Goal: Task Accomplishment & Management: Use online tool/utility

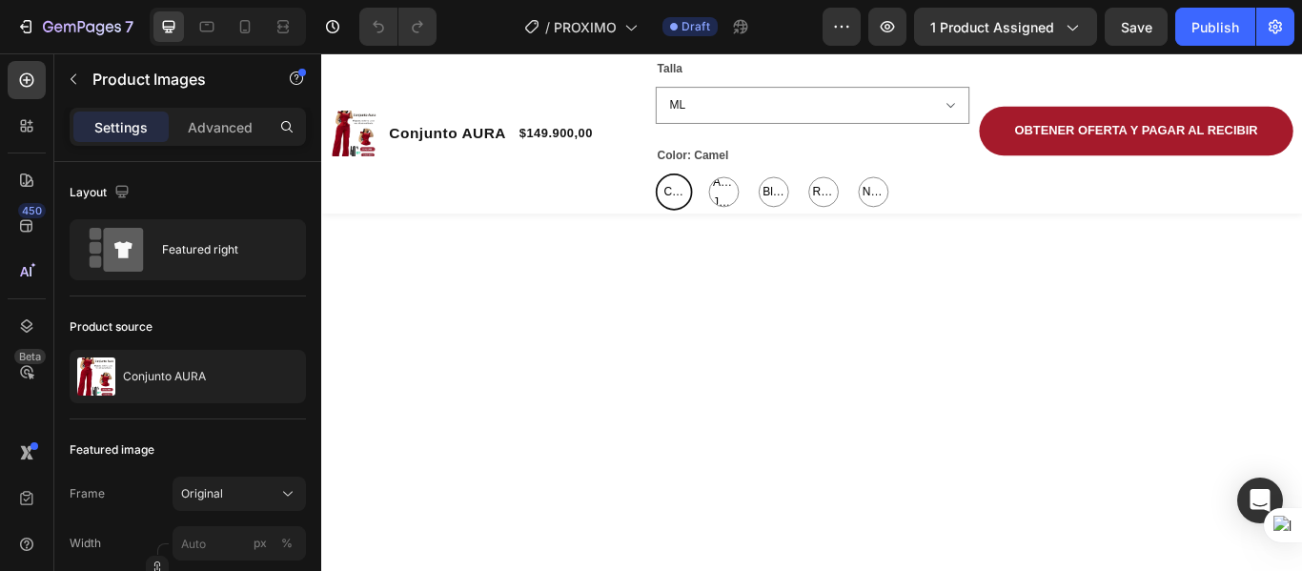
scroll to position [1430, 0]
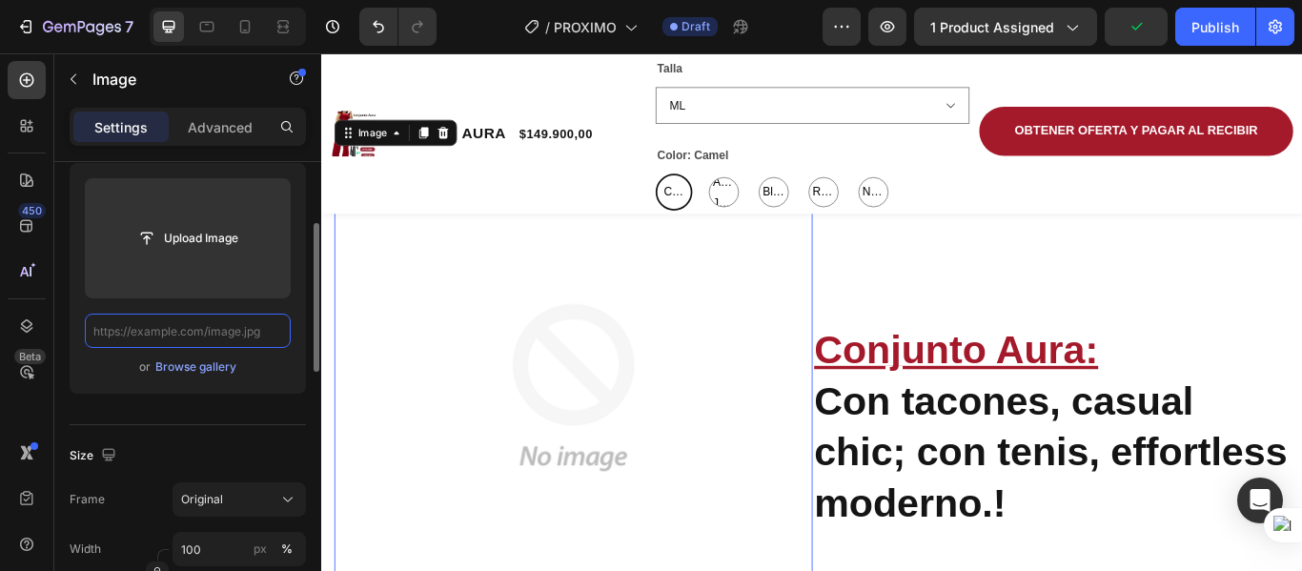
scroll to position [0, 0]
click at [182, 365] on div "Browse gallery" at bounding box center [195, 366] width 81 height 17
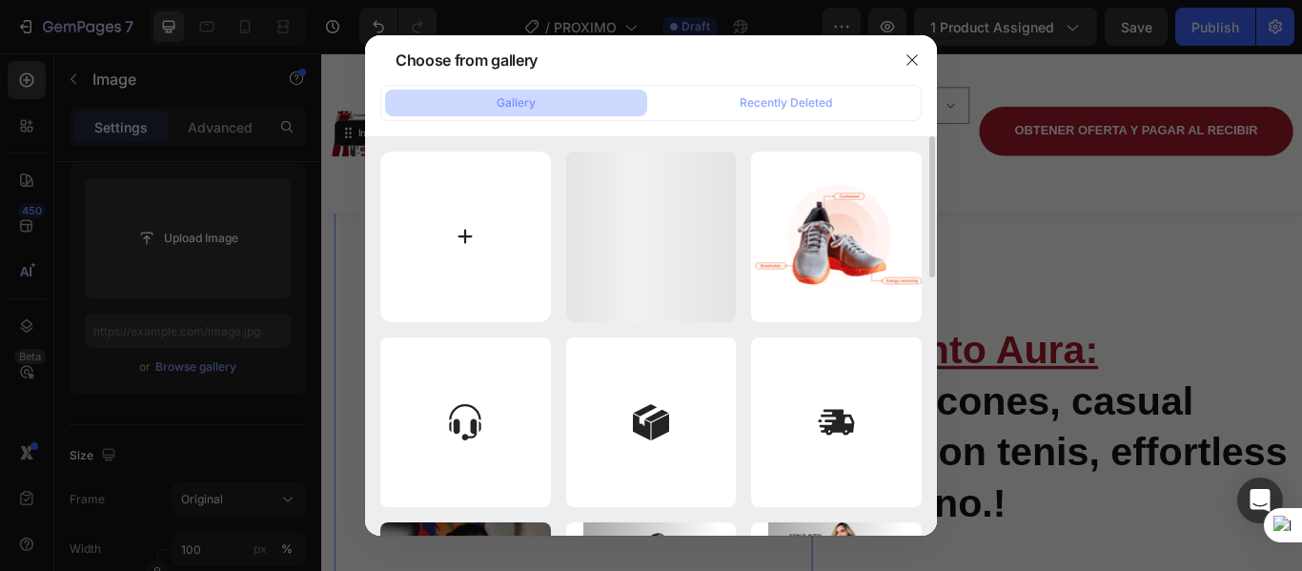
click at [458, 227] on input "file" at bounding box center [465, 237] width 171 height 171
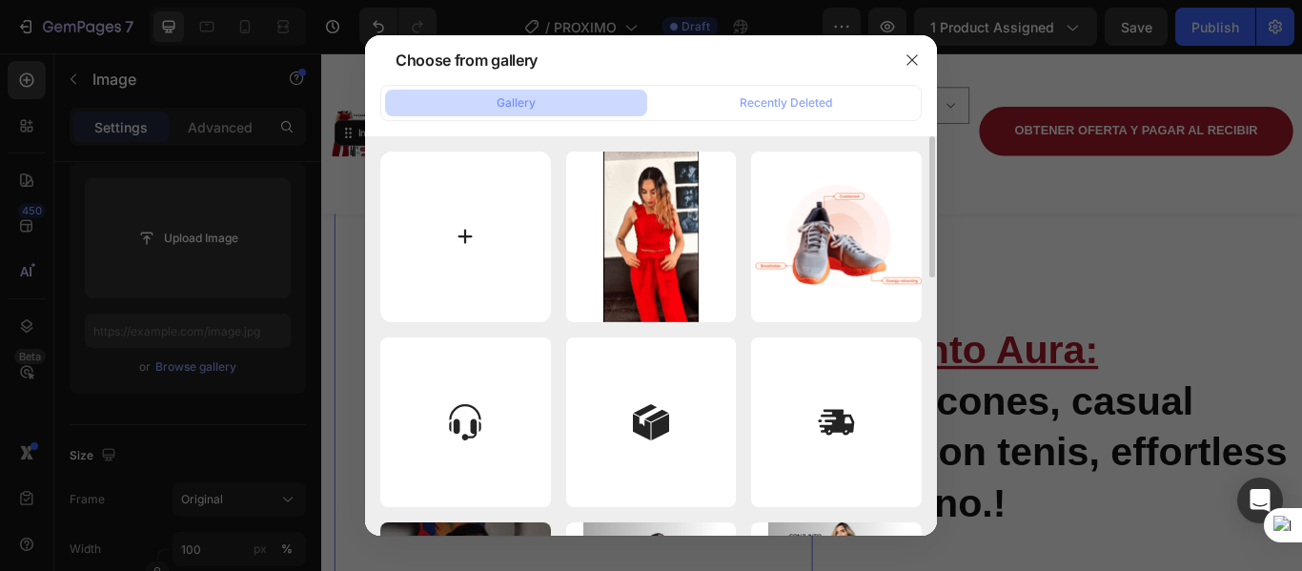
type input "C:\fakepath\giphy72-ezgif.com-optimize.gif"
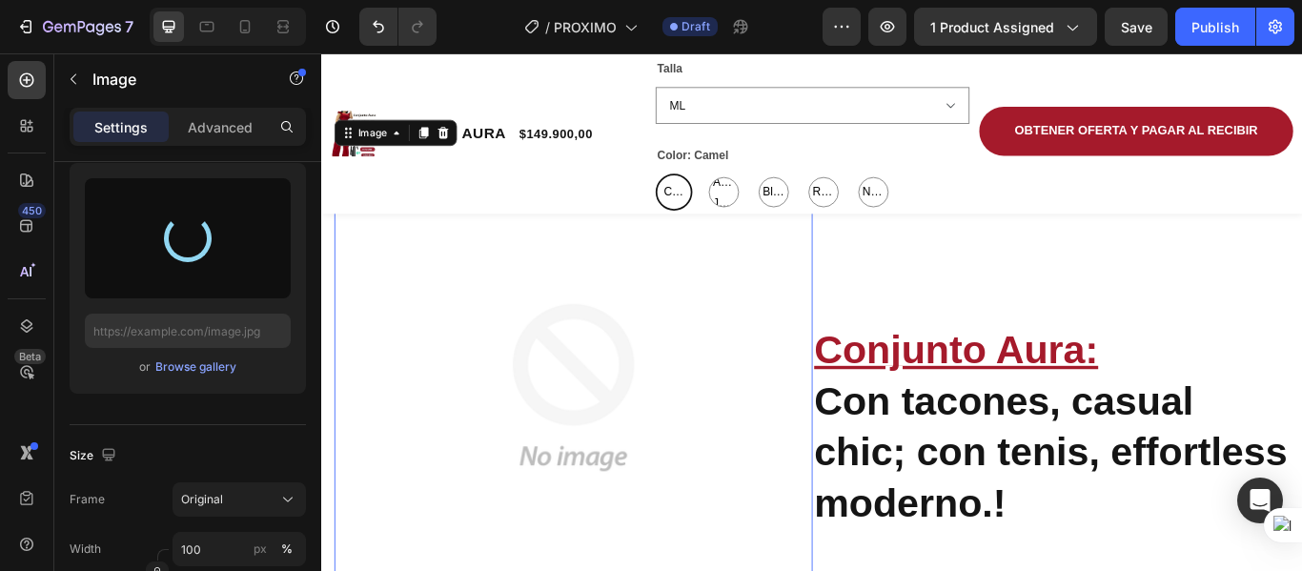
type input "[URL][DOMAIN_NAME]"
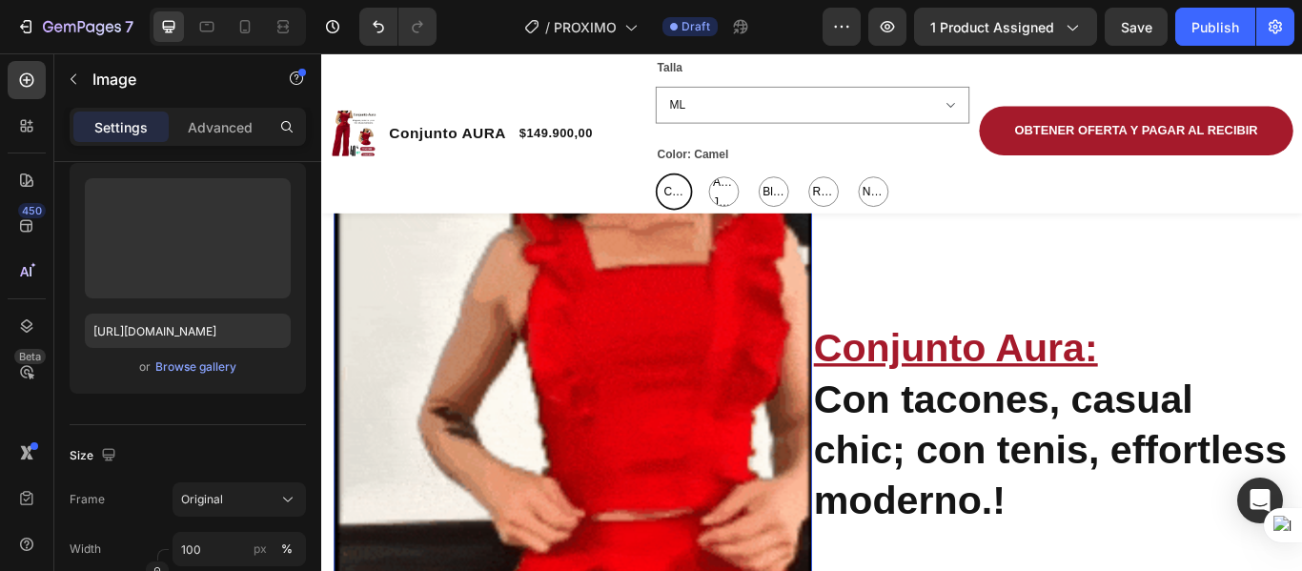
scroll to position [1528, 0]
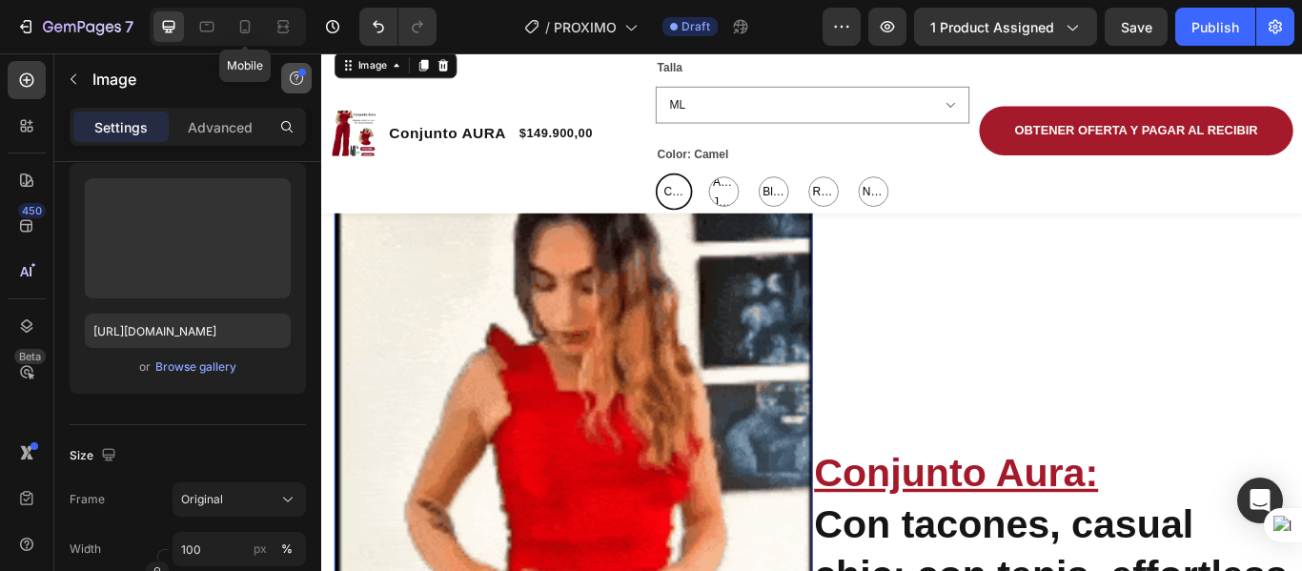
drag, startPoint x: 247, startPoint y: 26, endPoint x: 303, endPoint y: 86, distance: 82.3
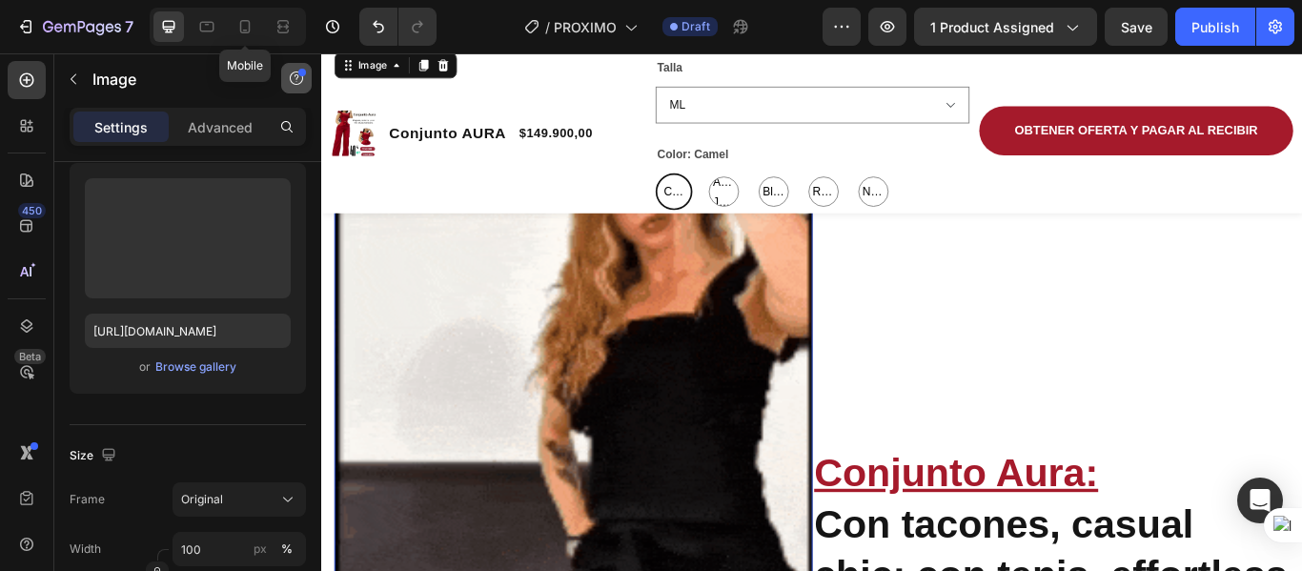
click at [247, 25] on icon at bounding box center [244, 26] width 19 height 19
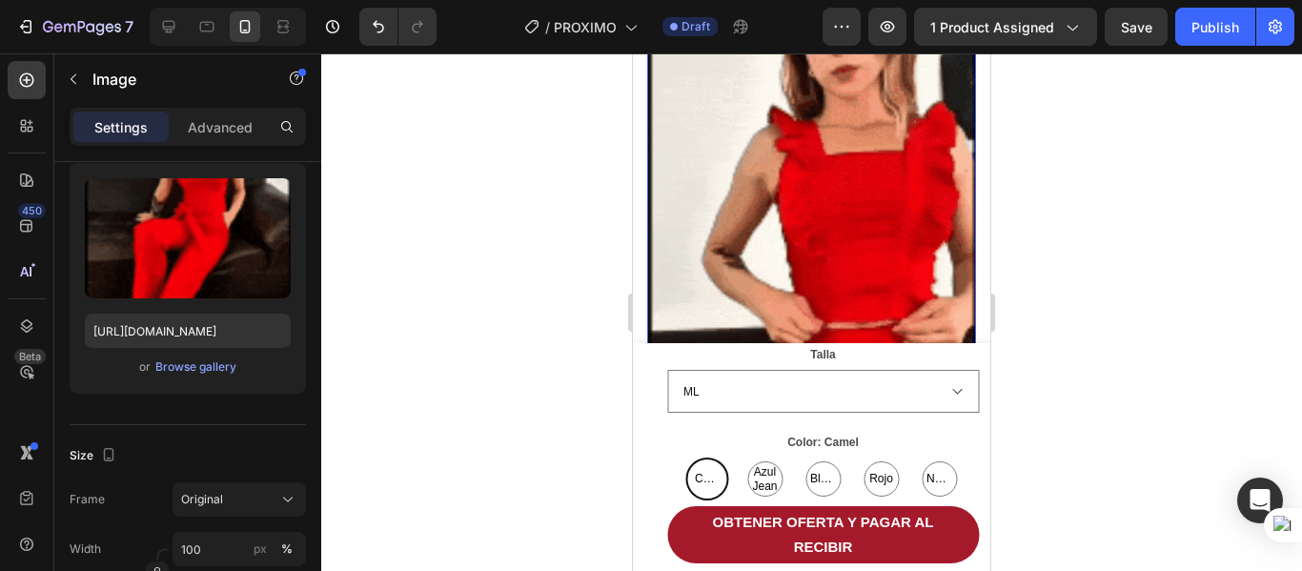
scroll to position [1991, 0]
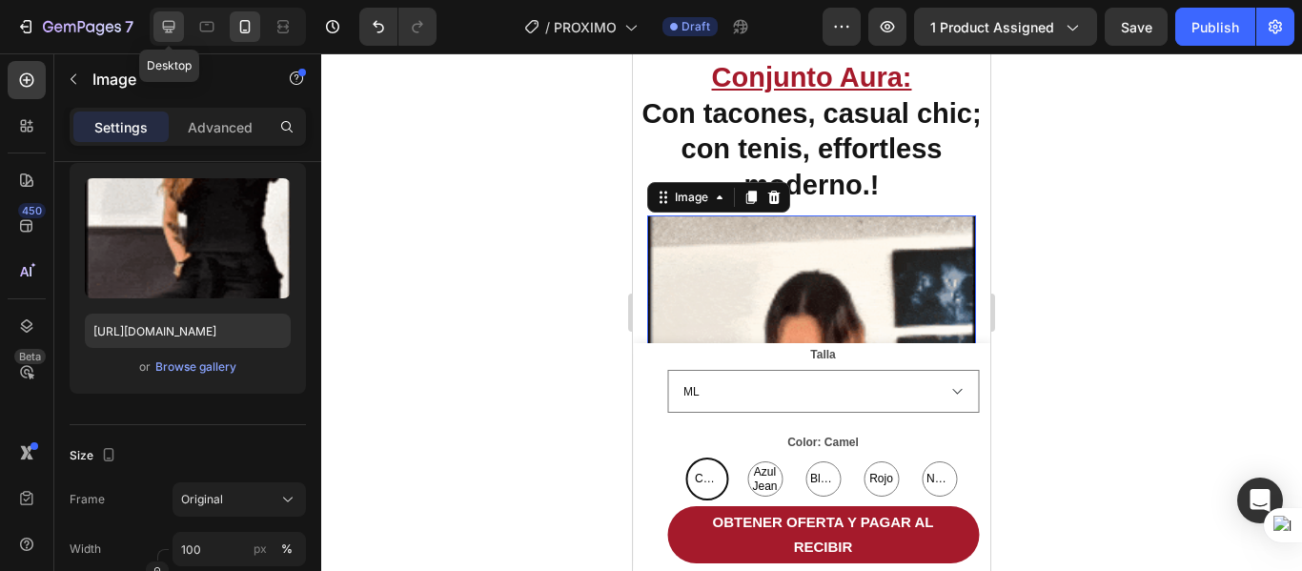
click at [164, 27] on icon at bounding box center [169, 27] width 12 height 12
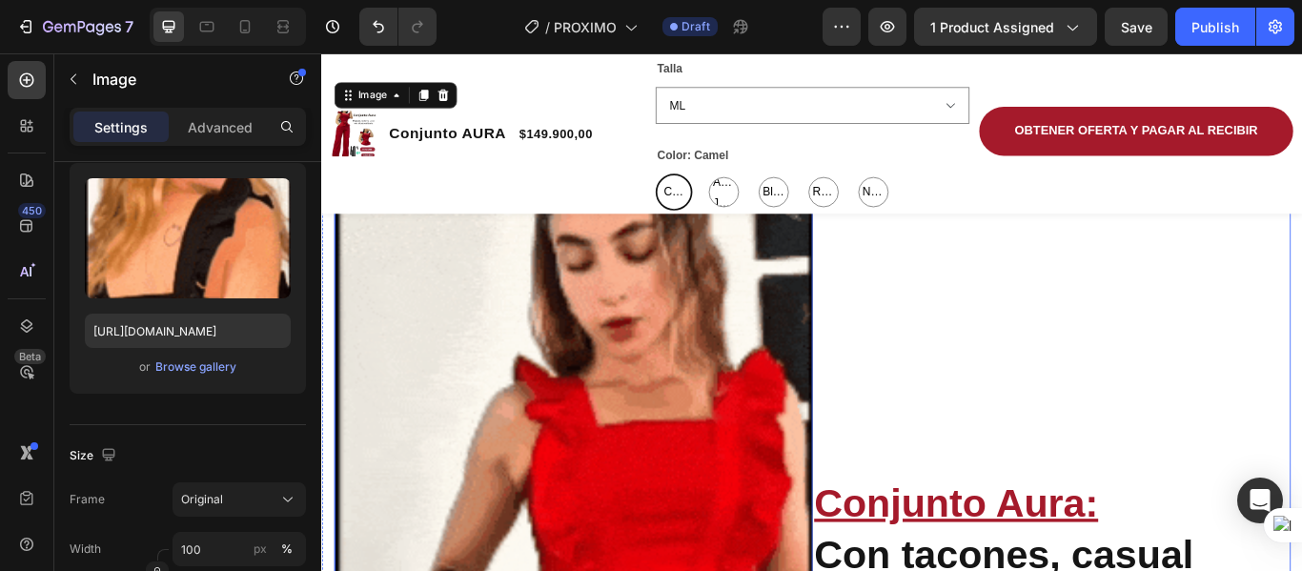
scroll to position [2297, 0]
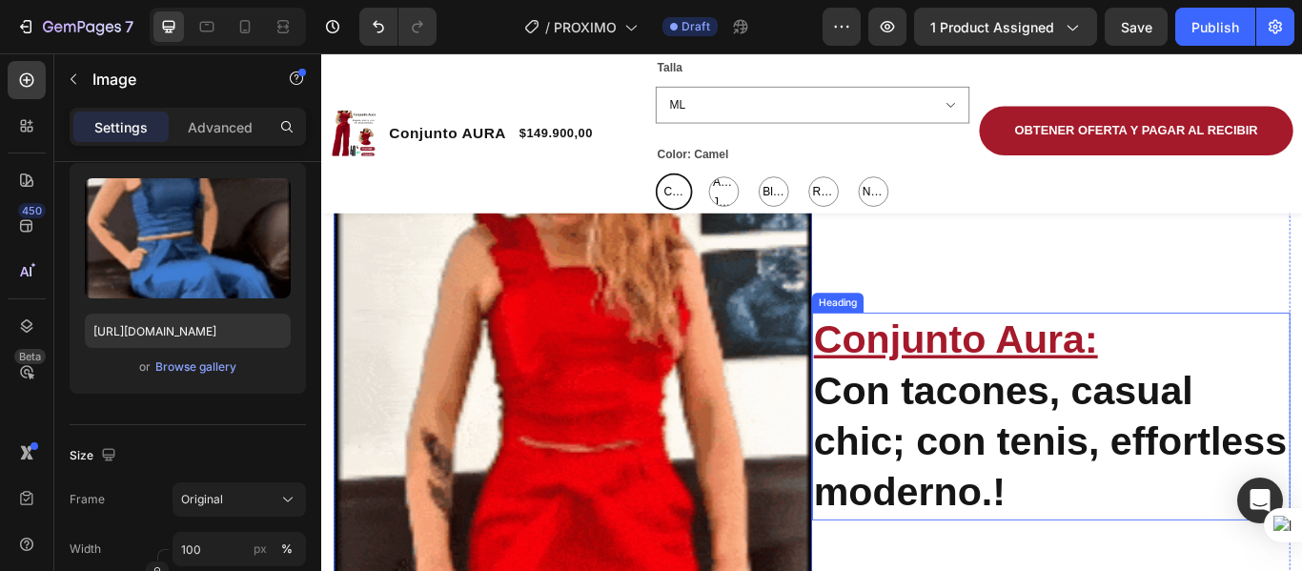
click at [985, 492] on h2 "Conjunto Aura: Con tacones, casual chic; con tenis, effortless moderno.!" at bounding box center [1172, 477] width 558 height 242
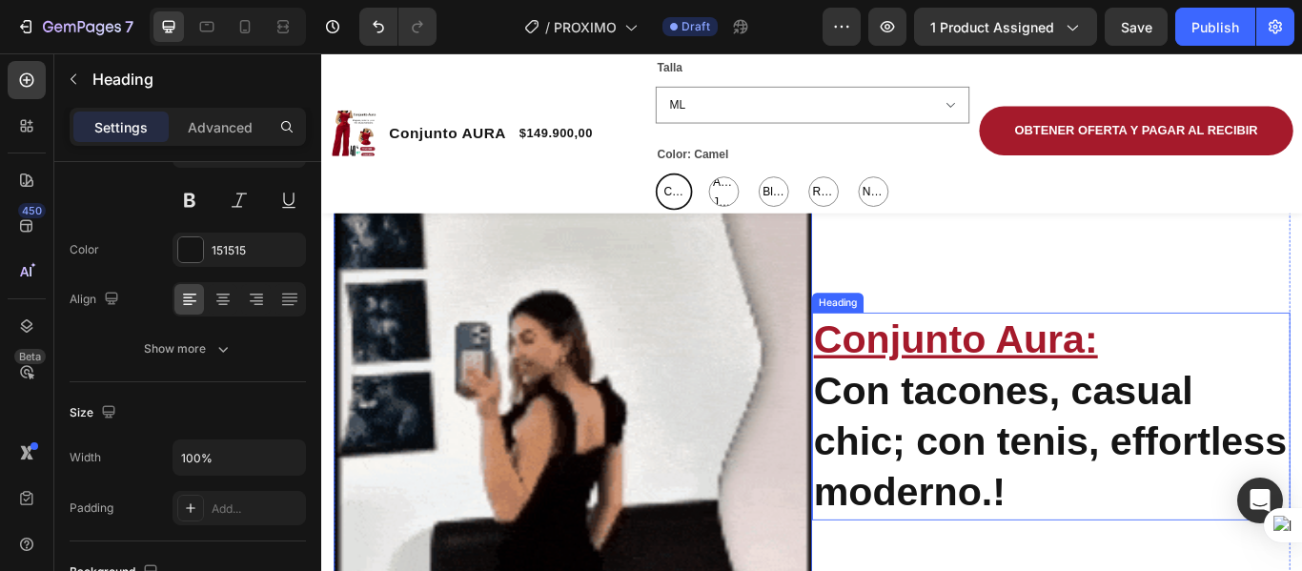
scroll to position [0, 0]
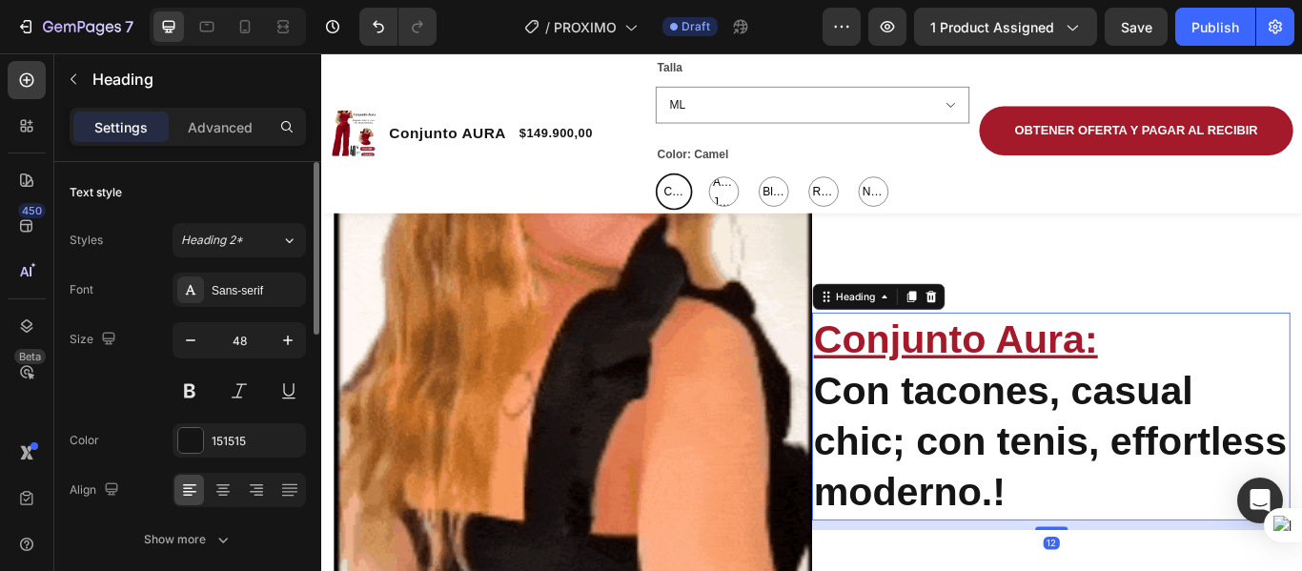
click at [999, 506] on h2 "Conjunto Aura: Con tacones, casual chic; con tenis, effortless moderno.!" at bounding box center [1172, 477] width 558 height 242
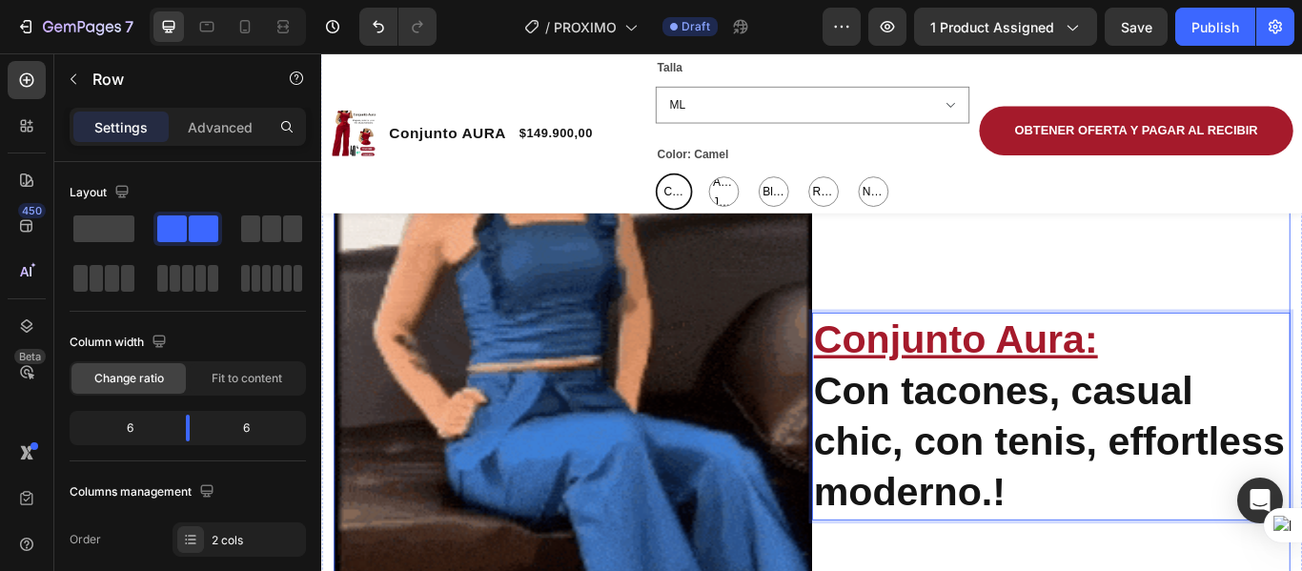
click at [1194, 570] on div "Conjunto Aura: Con tacones, casual chic, con tenis, effortless moderno.! Headin…" at bounding box center [1172, 482] width 558 height 1166
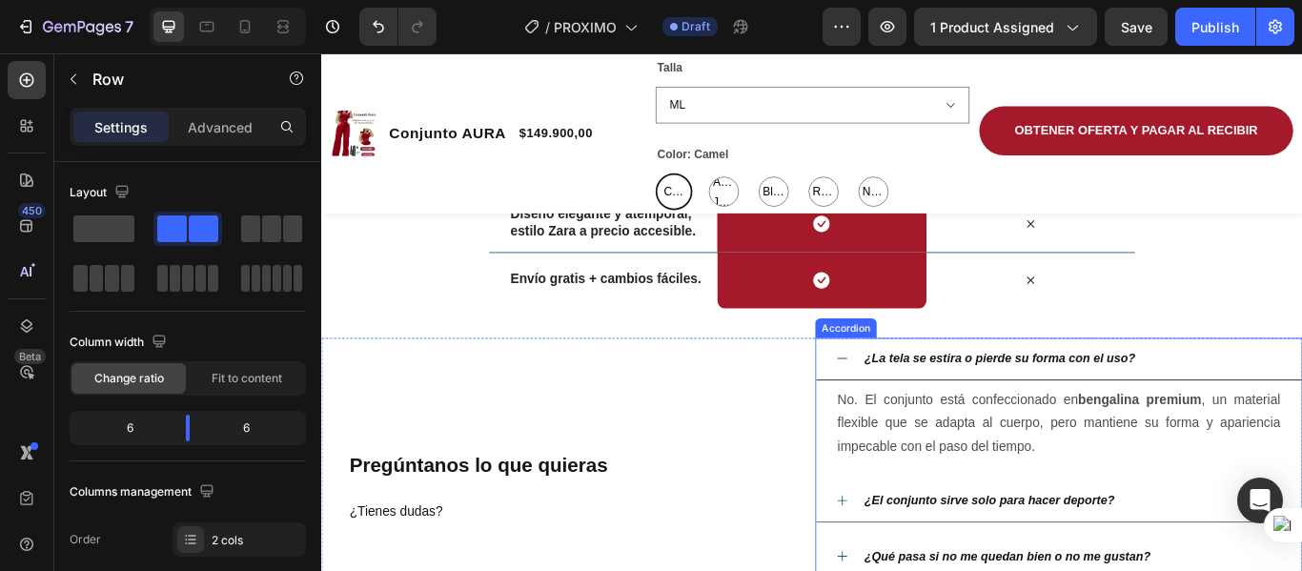
scroll to position [3253, 0]
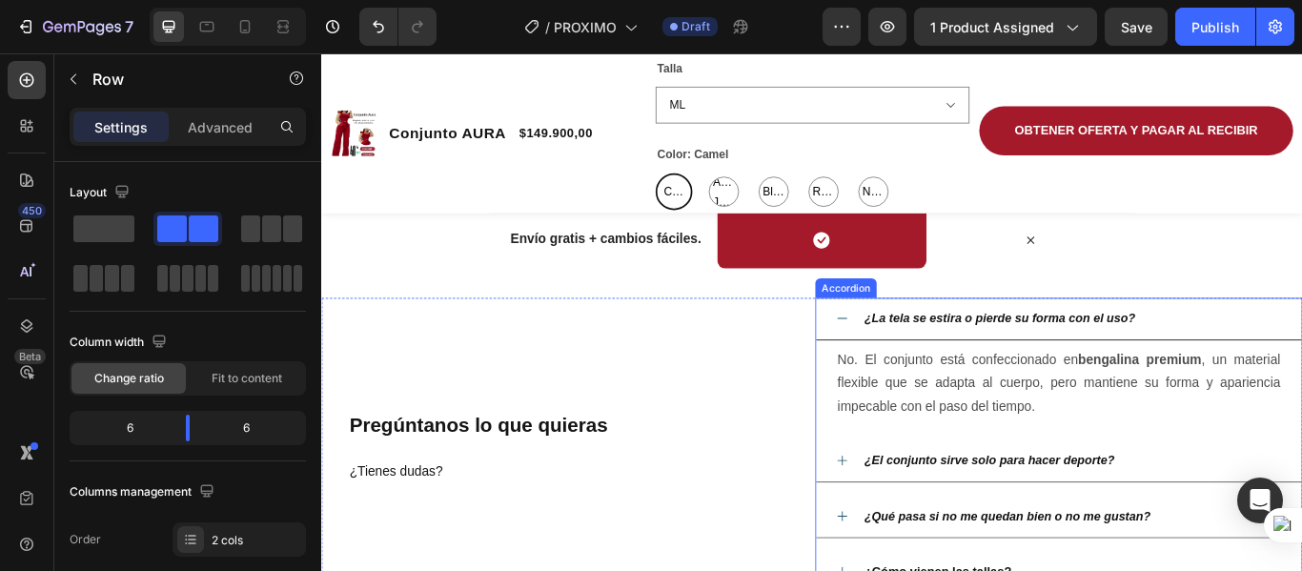
click at [1069, 518] on p "¿El conjunto sirve solo para hacer deporte?" at bounding box center [1100, 529] width 292 height 28
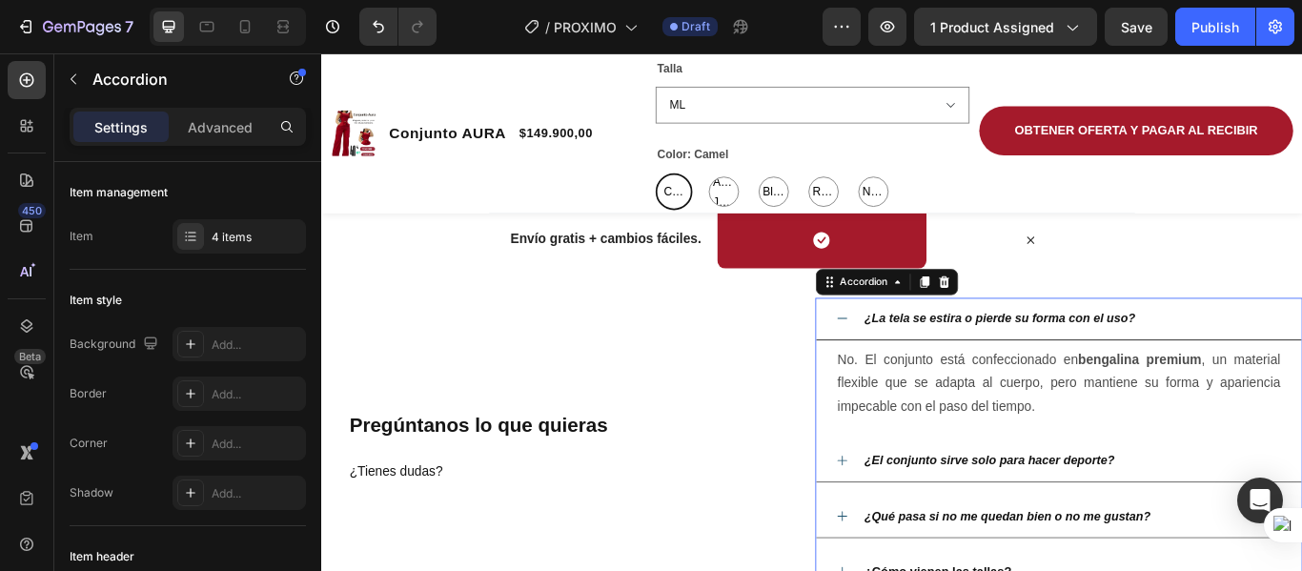
click at [958, 525] on strong "¿El conjunto sirve solo para hacer deporte?" at bounding box center [1100, 528] width 292 height 15
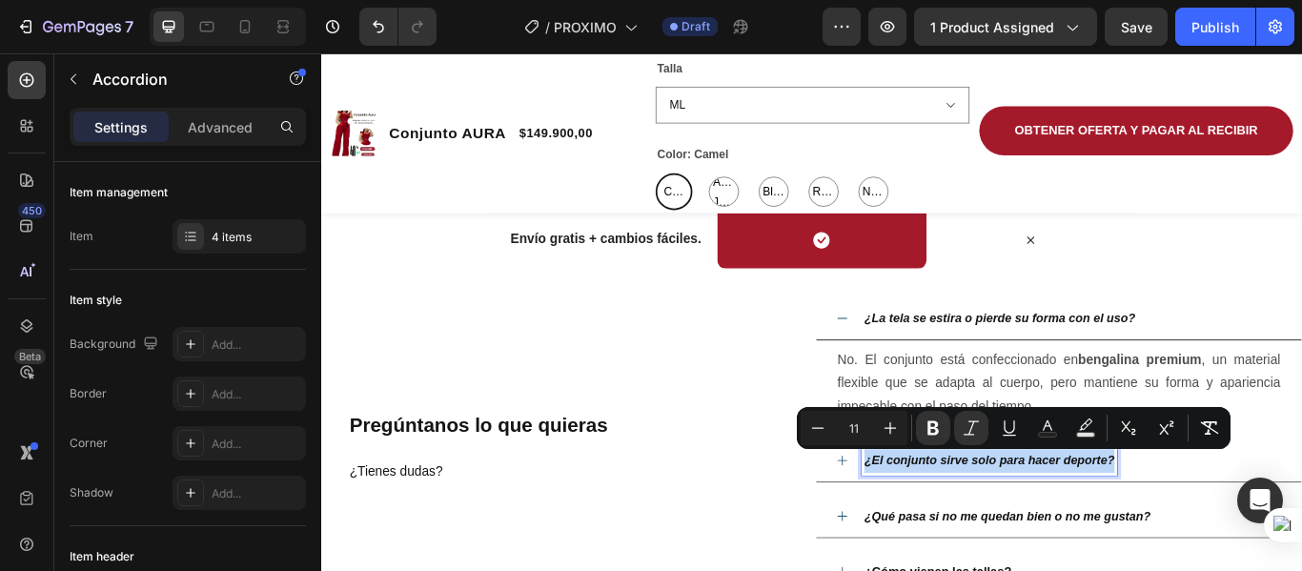
drag, startPoint x: 951, startPoint y: 526, endPoint x: 1237, endPoint y: 557, distance: 287.6
click at [1237, 557] on div "¿La tela se estira o pierde su forma con el uso? No. El conjunto está confeccio…" at bounding box center [1181, 510] width 568 height 345
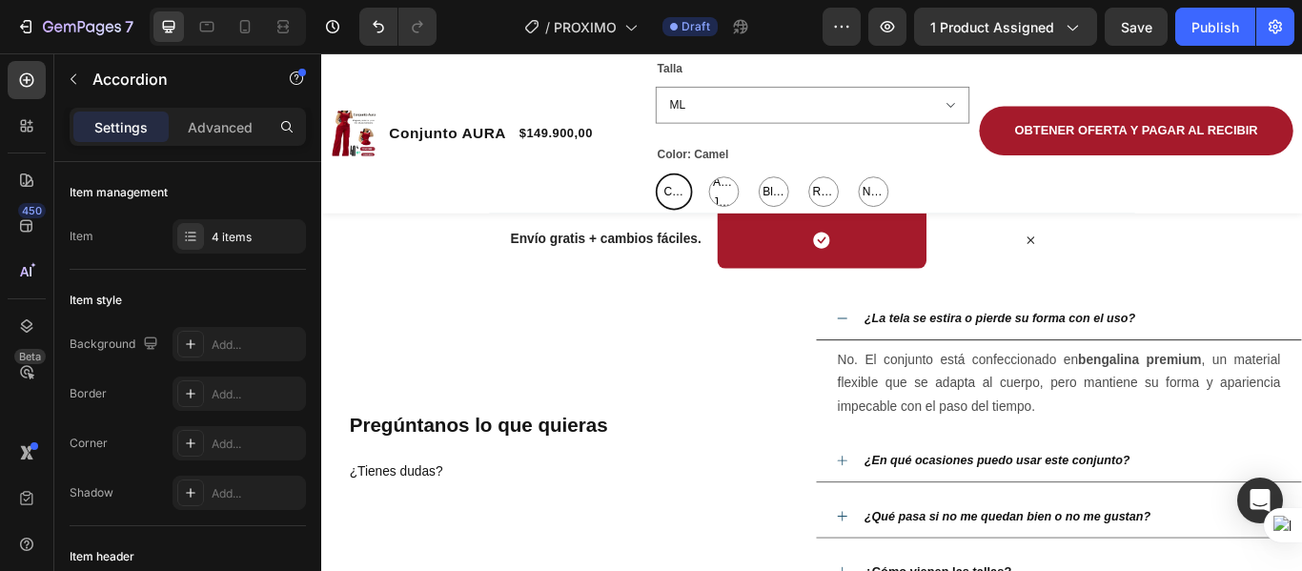
click at [921, 523] on icon at bounding box center [928, 528] width 15 height 15
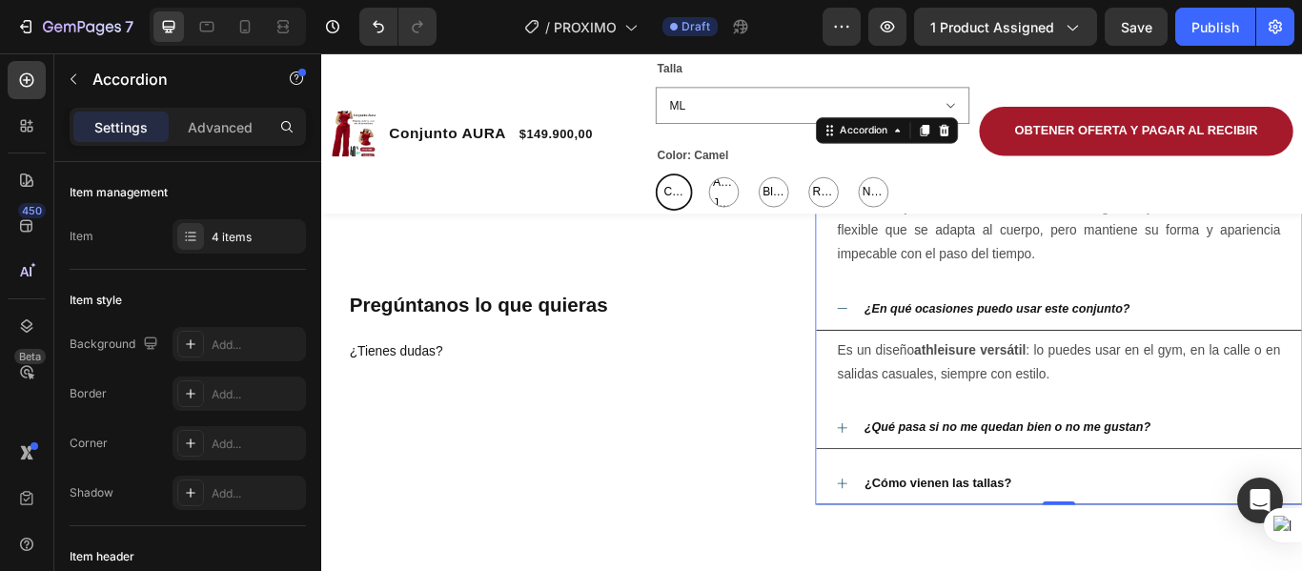
scroll to position [3444, 0]
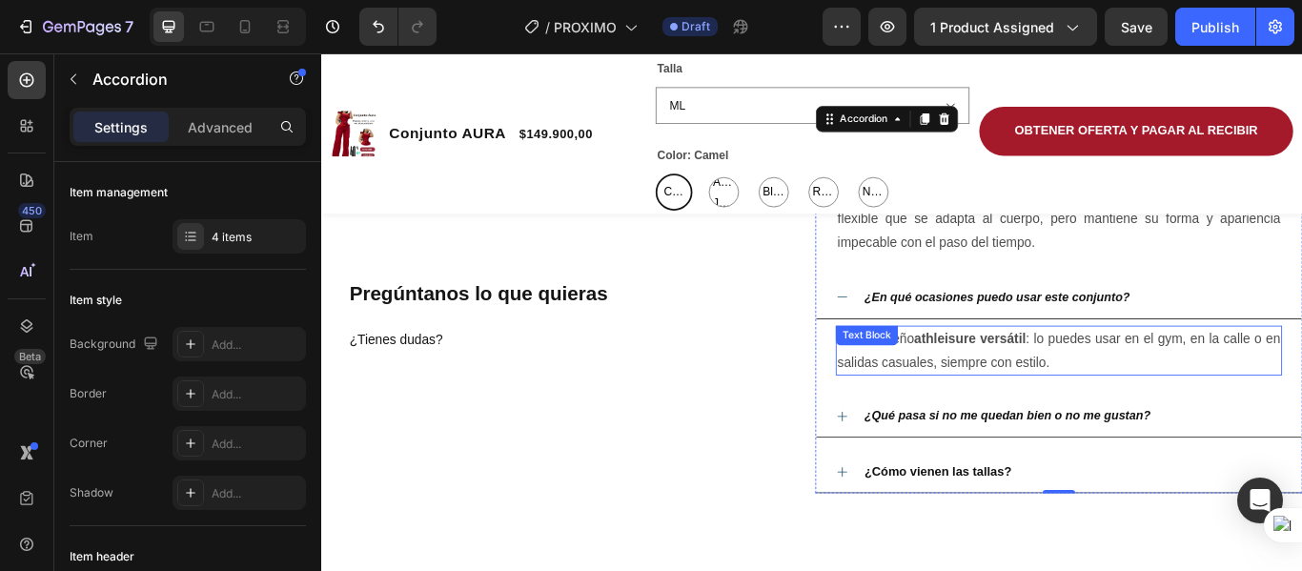
click at [1011, 396] on div "Es un diseño athleisure versátil : lo puedes usar en el gym, en la calle o en s…" at bounding box center [1181, 400] width 521 height 59
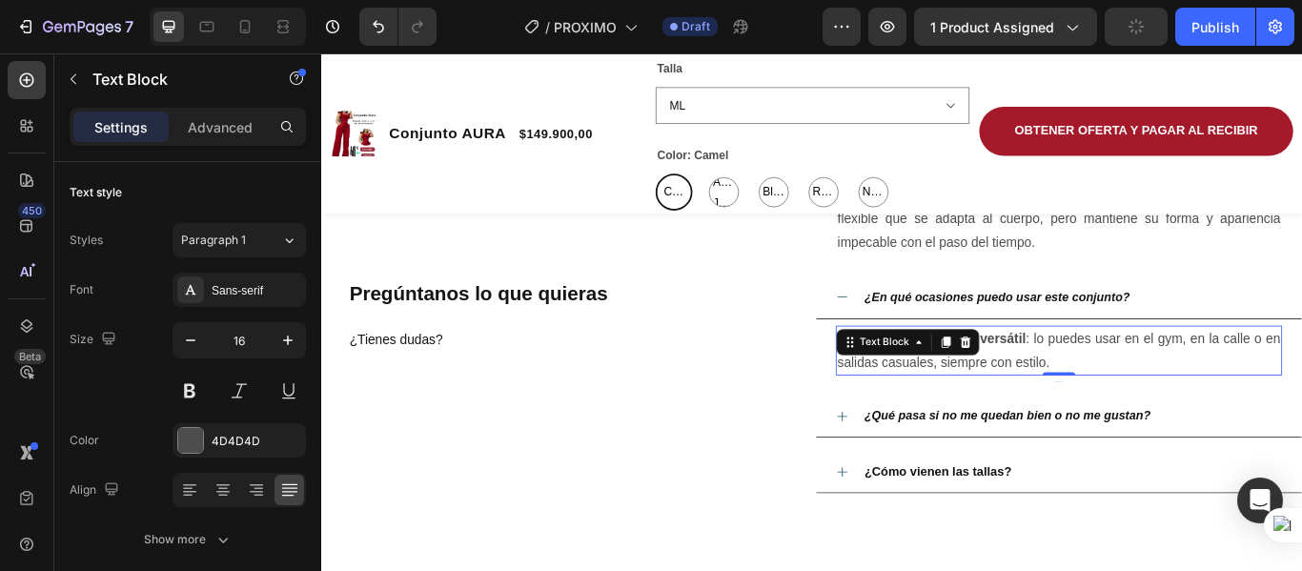
click at [1188, 410] on p "Es un diseño athleisure versátil : lo puedes usar en el gym, en la calle o en s…" at bounding box center [1181, 400] width 517 height 55
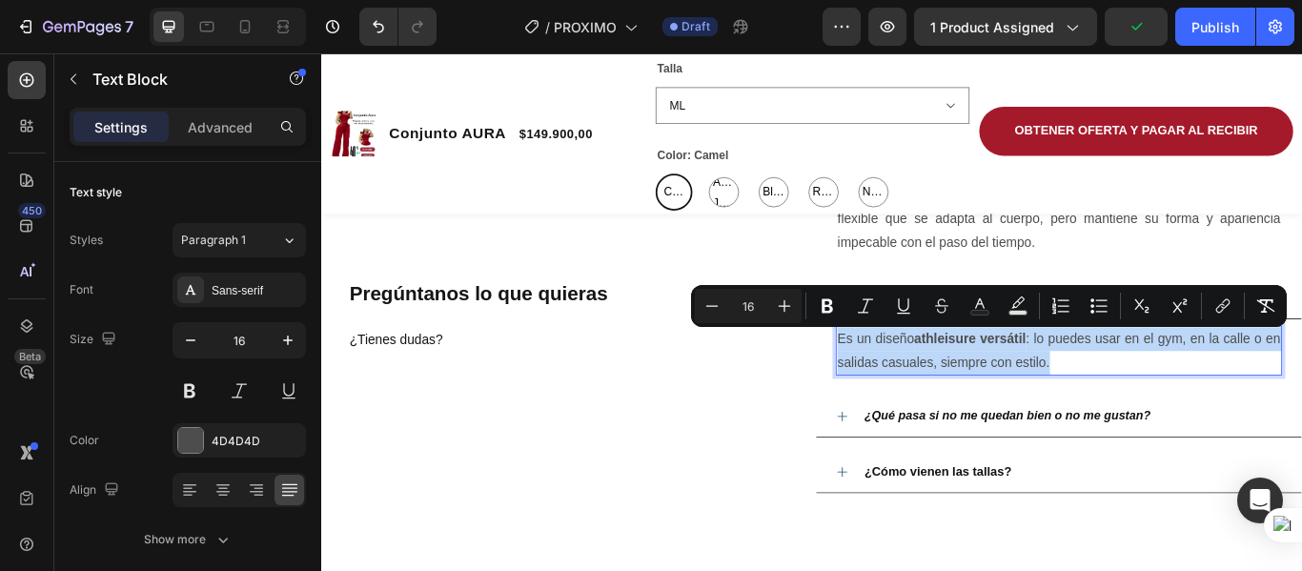
drag, startPoint x: 1188, startPoint y: 420, endPoint x: 917, endPoint y: 376, distance: 274.4
click at [923, 376] on p "Es un diseño athleisure versátil : lo puedes usar en el gym, en la calle o en s…" at bounding box center [1181, 400] width 517 height 55
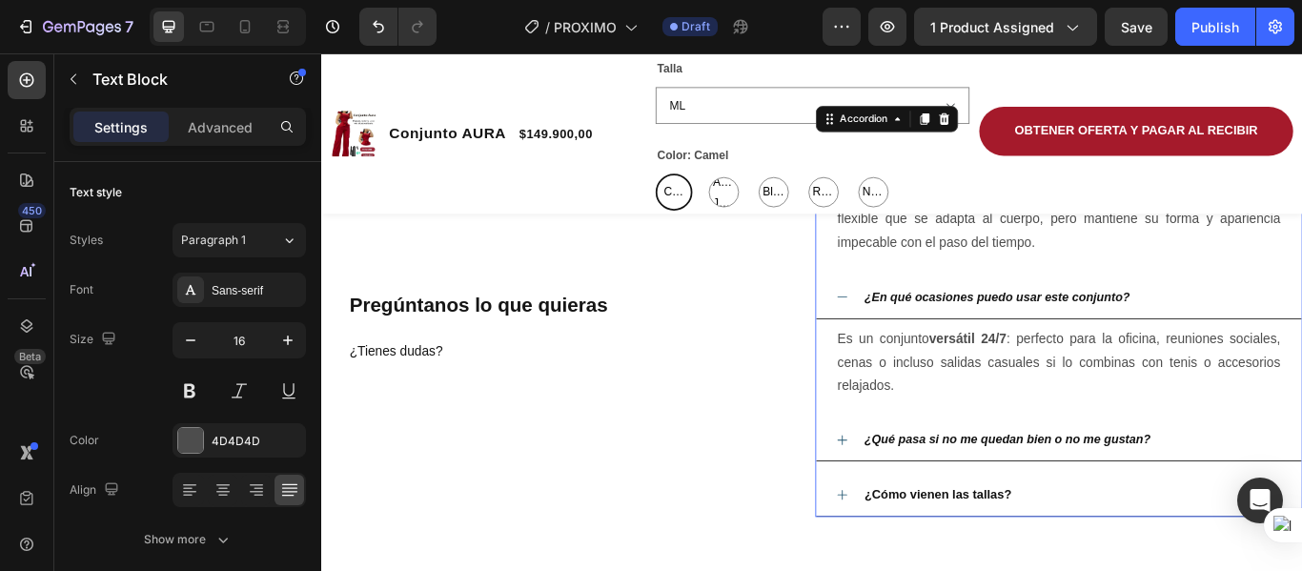
click at [993, 509] on strong "¿Qué pasa si no me quedan bien o no me gustan?" at bounding box center [1121, 503] width 334 height 15
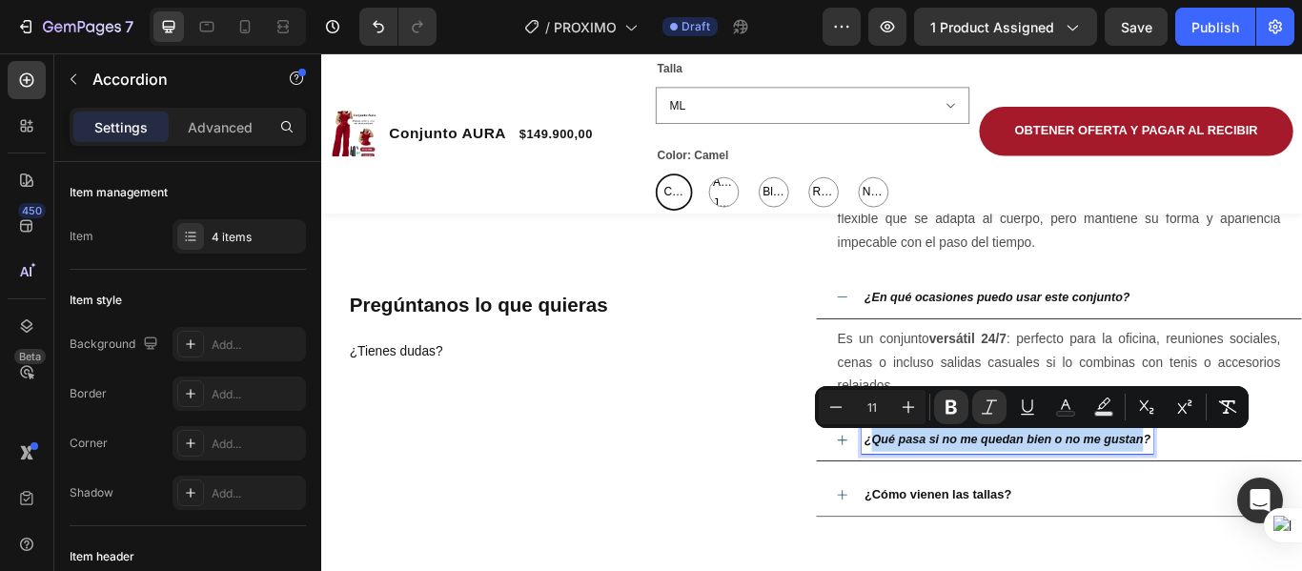
drag, startPoint x: 957, startPoint y: 500, endPoint x: 1272, endPoint y: 520, distance: 315.3
click at [1275, 520] on div "¿Qué pasa si no me quedan bien o no me gustan?" at bounding box center [1120, 503] width 339 height 33
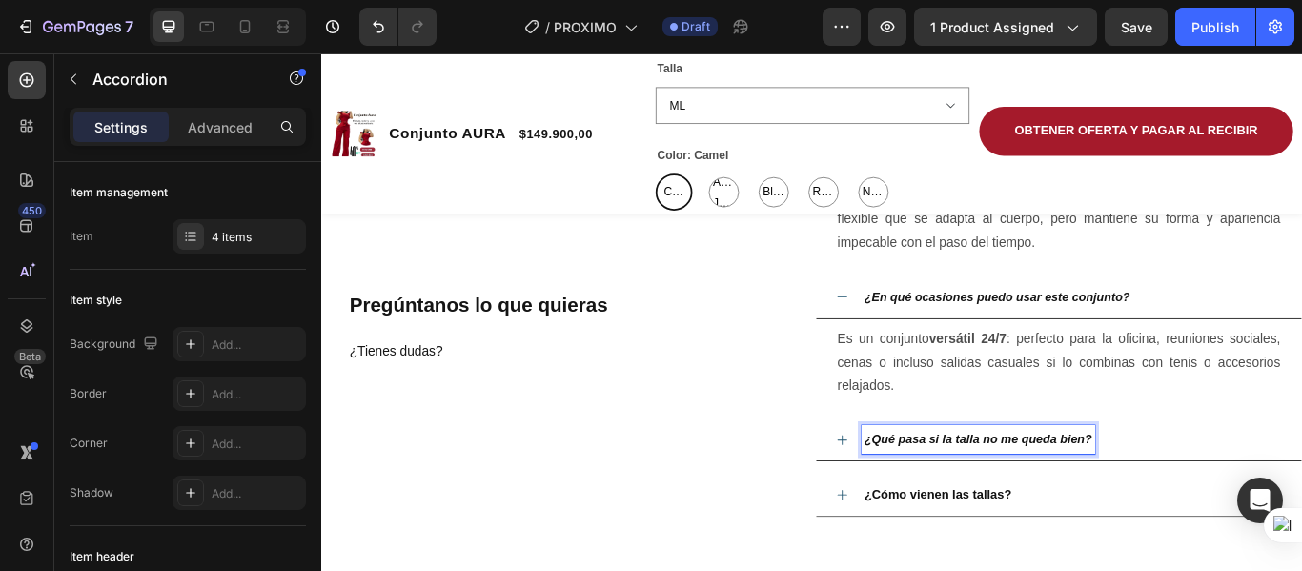
click at [921, 497] on icon at bounding box center [928, 504] width 15 height 15
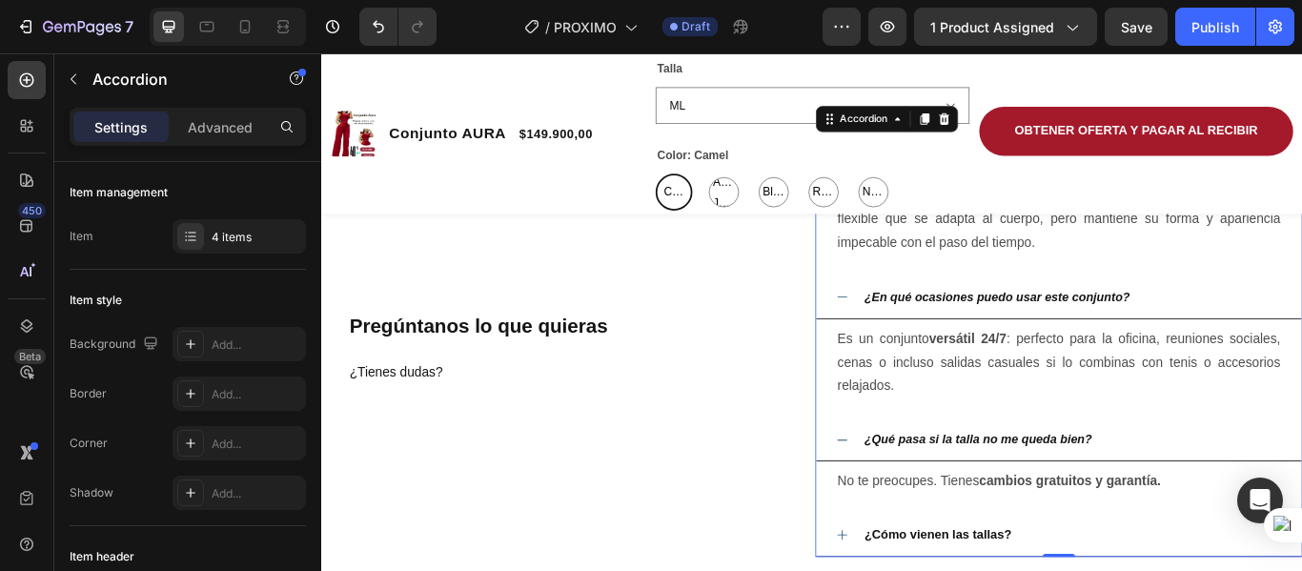
click at [926, 506] on icon at bounding box center [928, 504] width 15 height 15
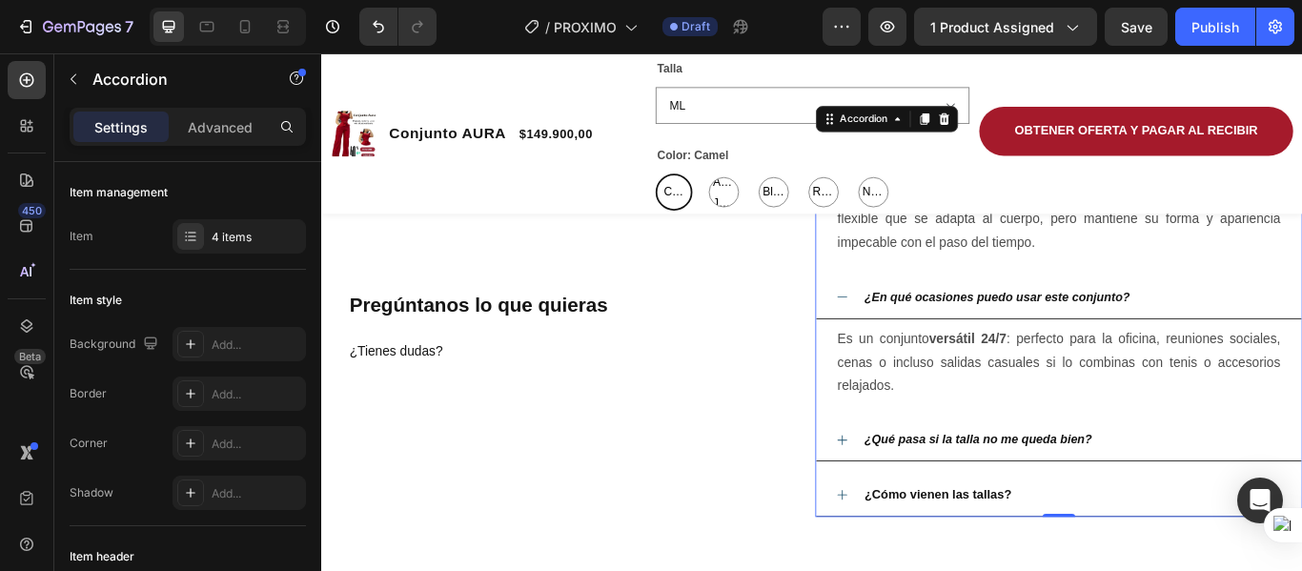
click at [921, 501] on icon at bounding box center [928, 504] width 15 height 15
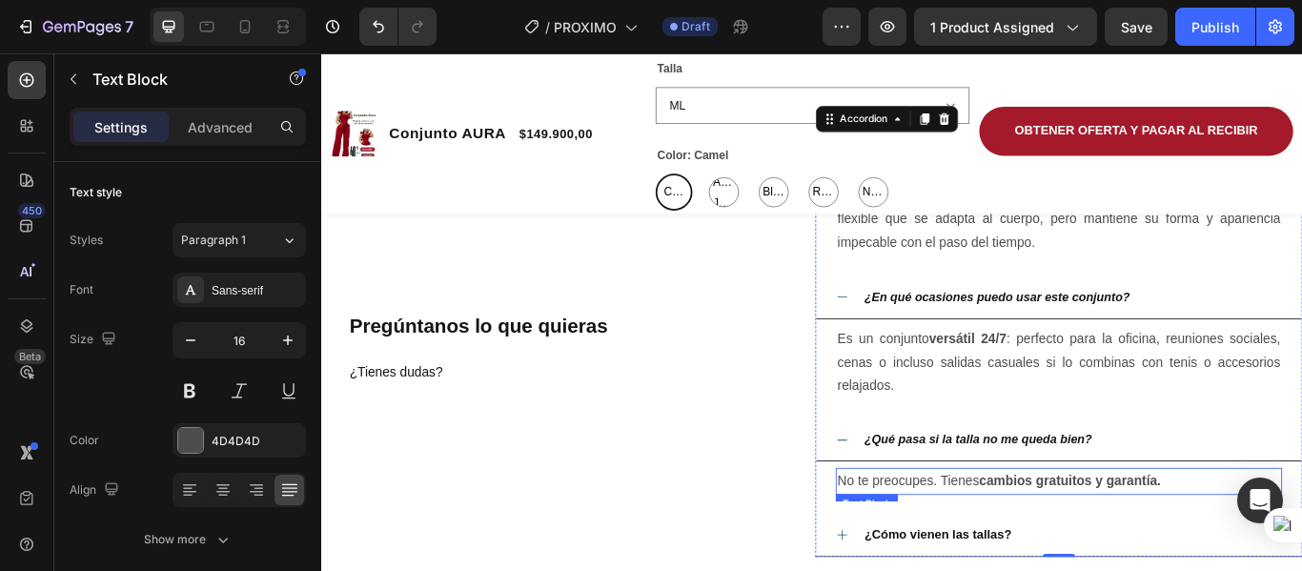
click at [1275, 545] on strong "cambios gratuitos y garantía." at bounding box center [1194, 551] width 212 height 16
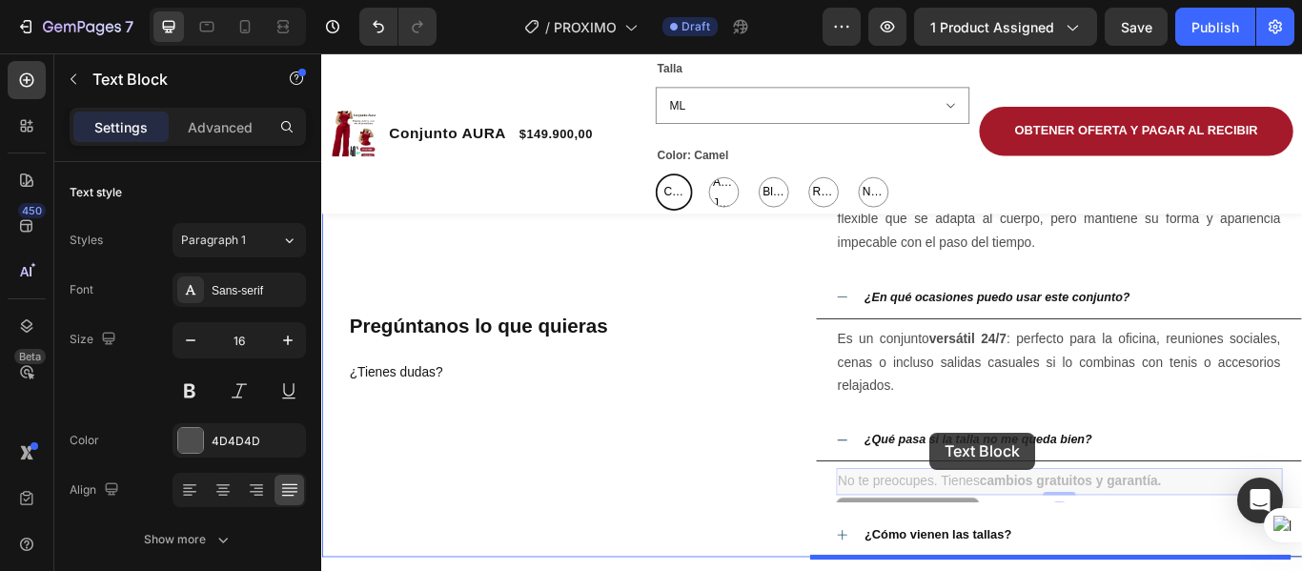
drag, startPoint x: 1302, startPoint y: 550, endPoint x: 1052, endPoint y: 522, distance: 252.3
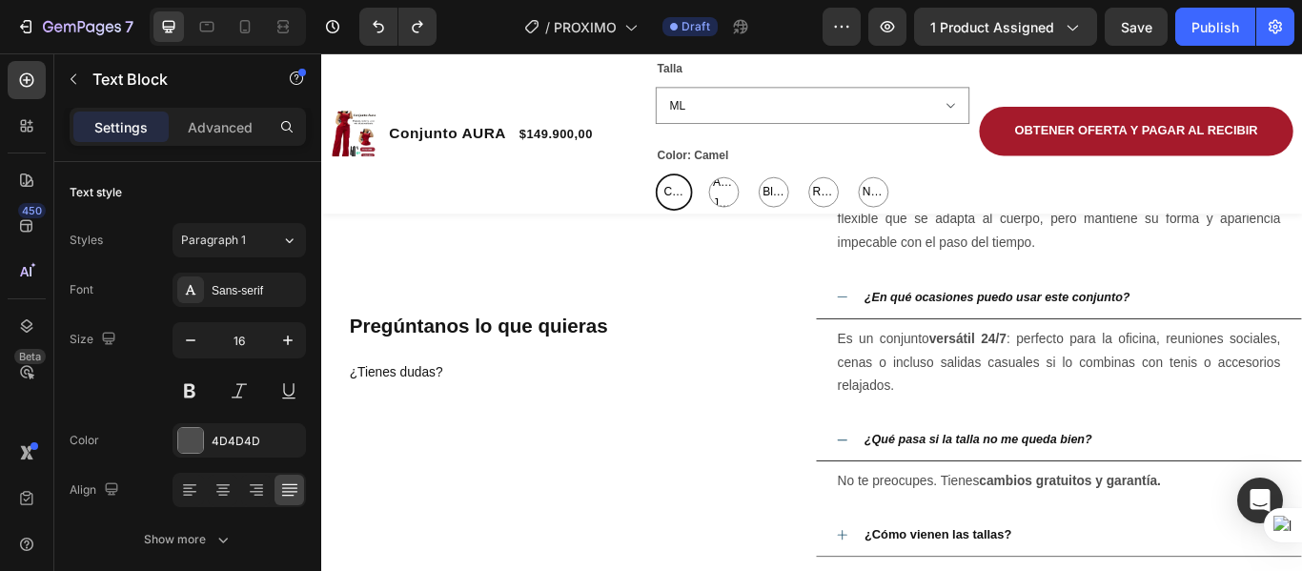
click at [1122, 558] on strong "cambios gratuitos y garantía." at bounding box center [1194, 551] width 212 height 16
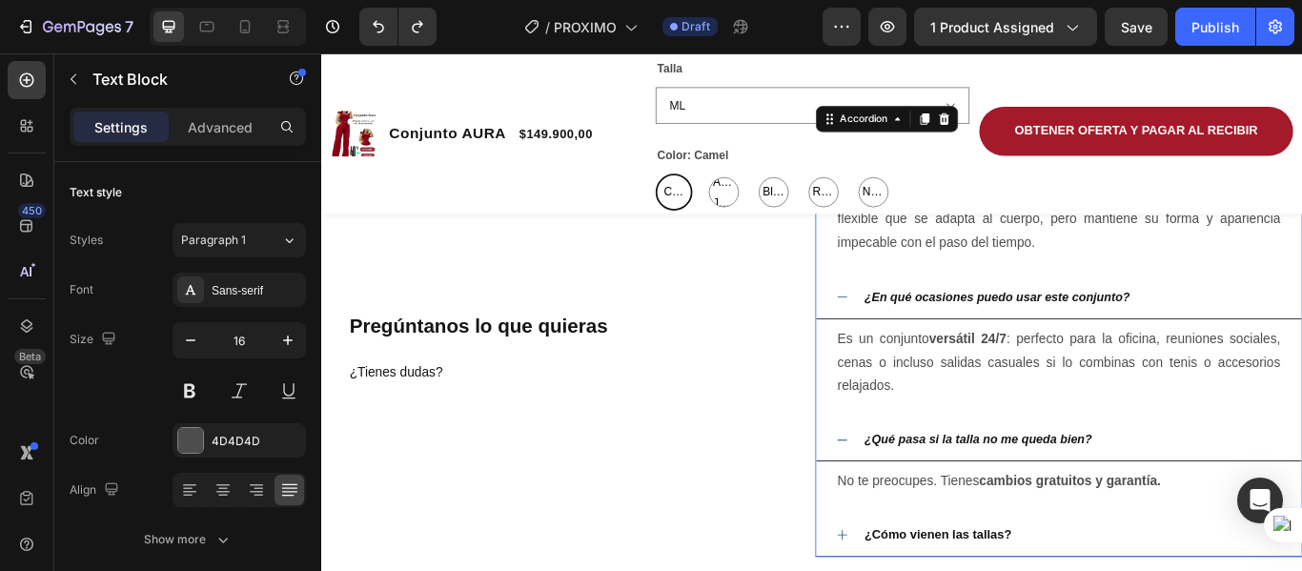
click at [1283, 570] on div "No te preocupes. Tienes cambios gratuitos y garantía. Text Block" at bounding box center [1181, 552] width 566 height 47
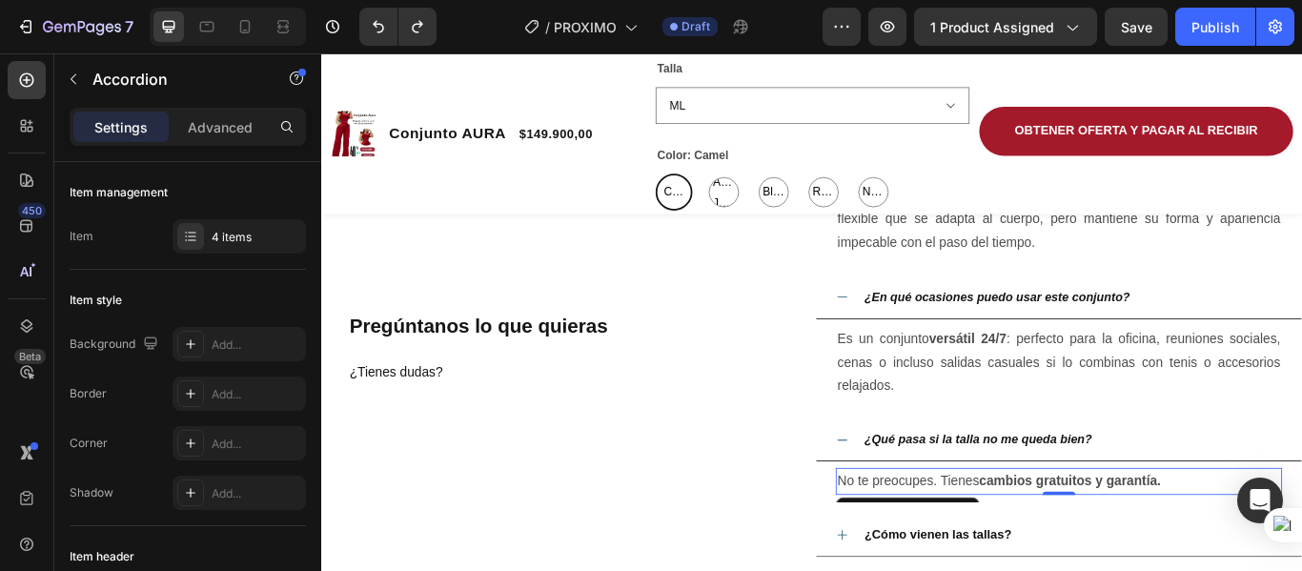
click at [1301, 550] on p "No te preocupes. Tienes cambios gratuitos y garantía." at bounding box center [1181, 553] width 517 height 28
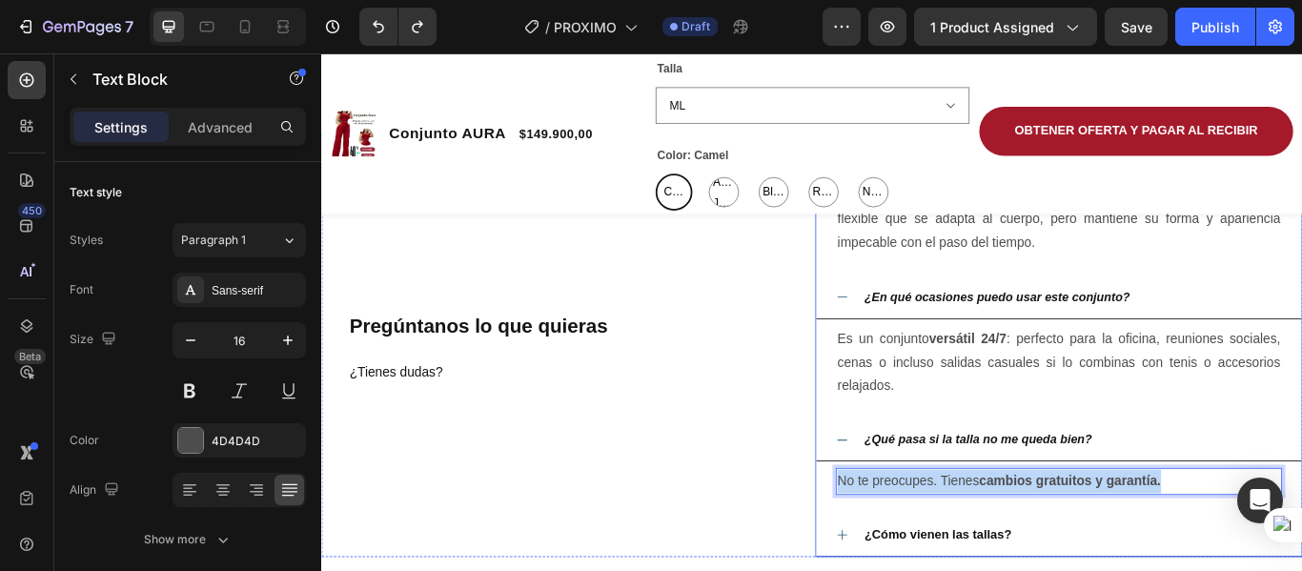
drag, startPoint x: 920, startPoint y: 549, endPoint x: 1299, endPoint y: 567, distance: 379.9
click at [1299, 567] on div "No te preocupes. Tienes cambios gratuitos y garantía. Text Block 0" at bounding box center [1181, 552] width 566 height 47
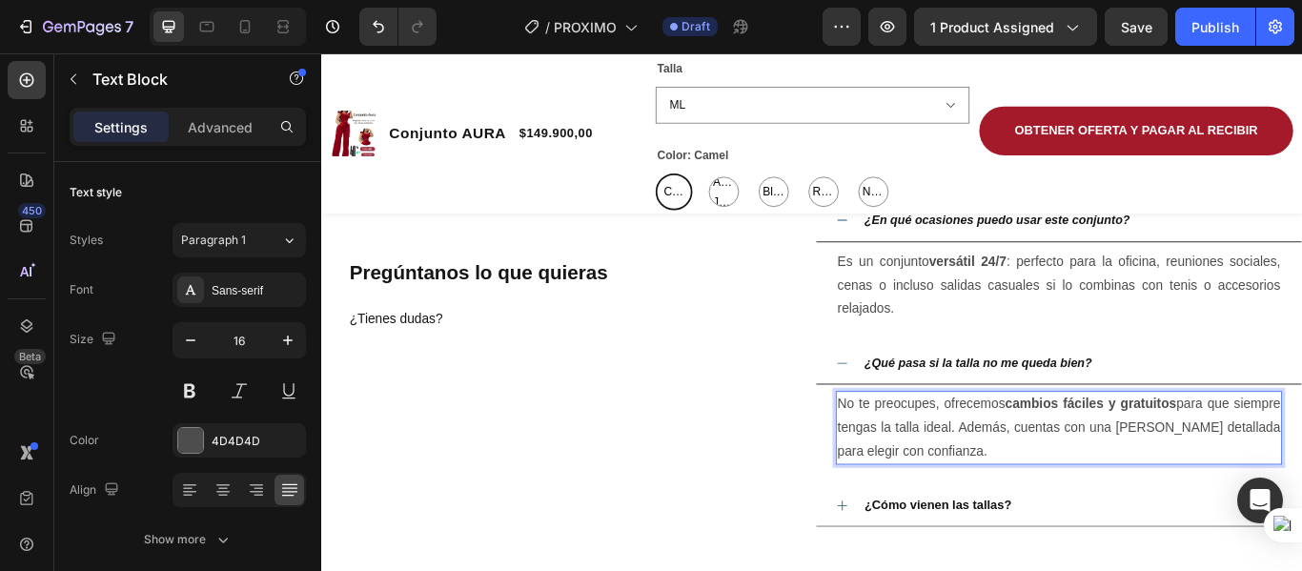
scroll to position [3539, 0]
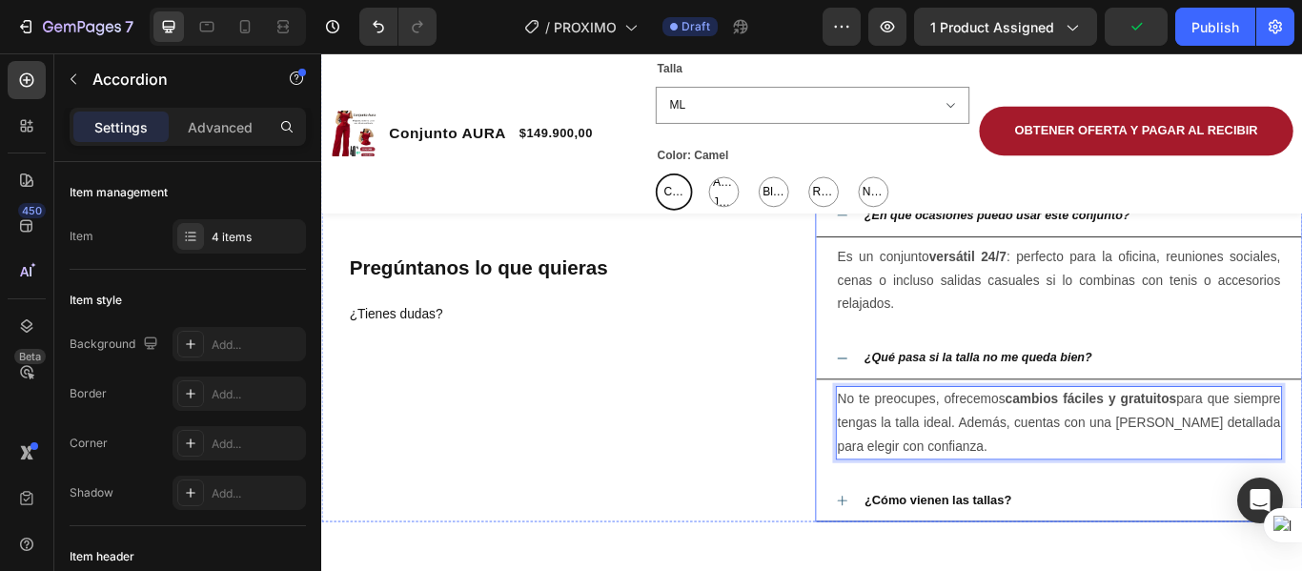
click at [921, 567] on icon at bounding box center [928, 574] width 15 height 15
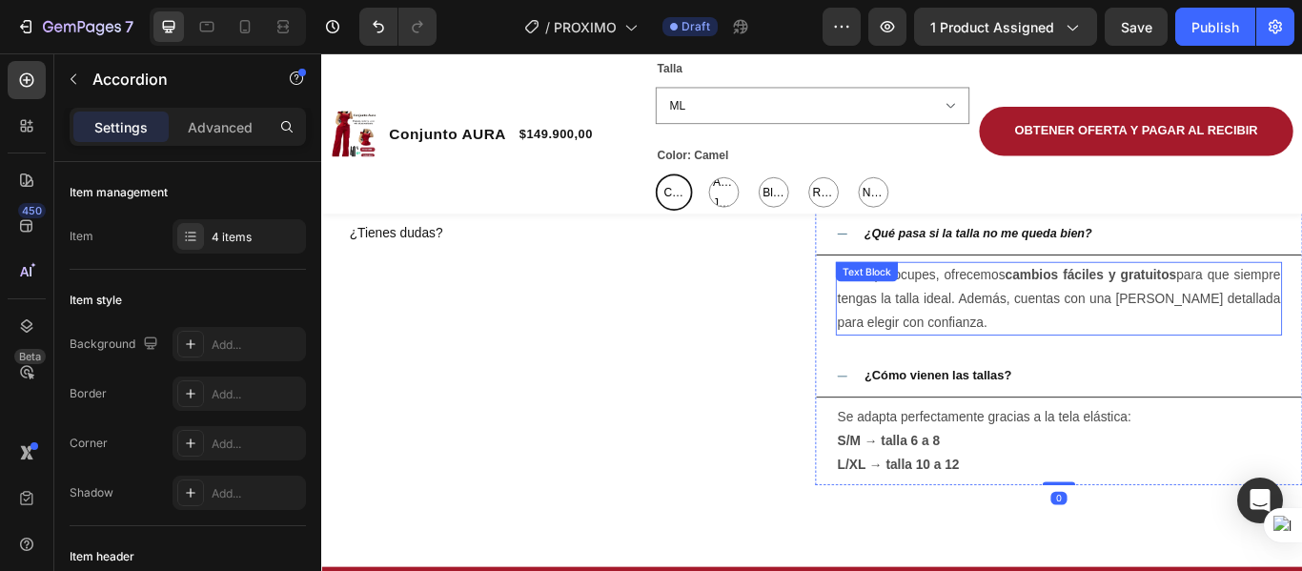
scroll to position [3685, 0]
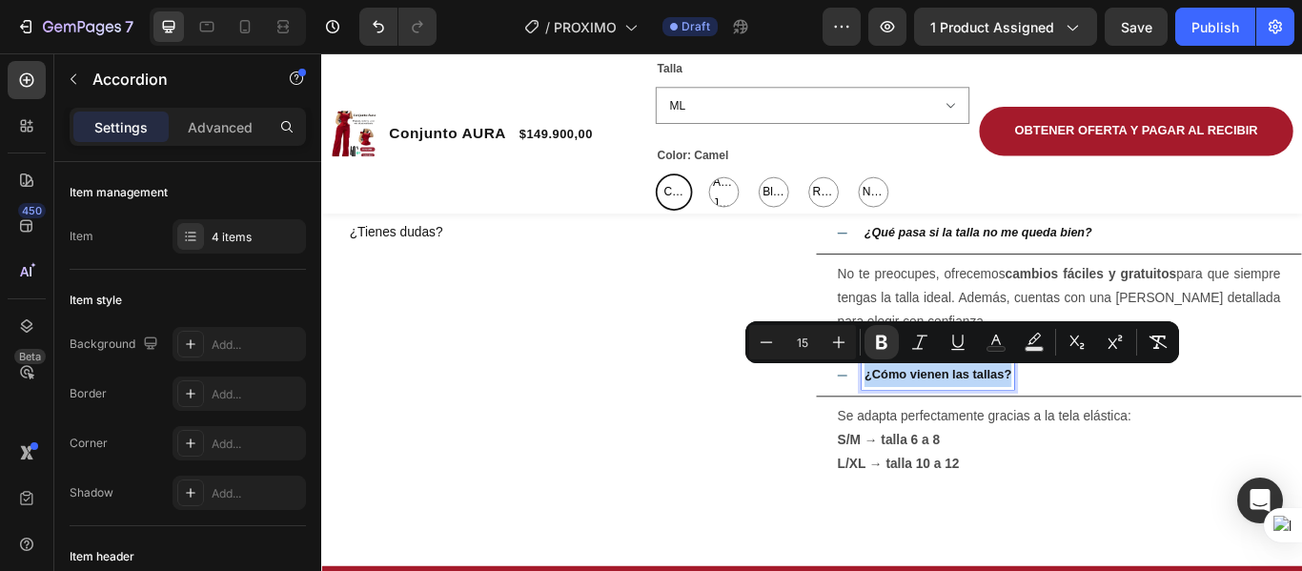
drag, startPoint x: 948, startPoint y: 432, endPoint x: 1135, endPoint y: 442, distance: 187.2
click at [1135, 442] on div "¿Cómo vienen las tallas?" at bounding box center [1196, 428] width 490 height 33
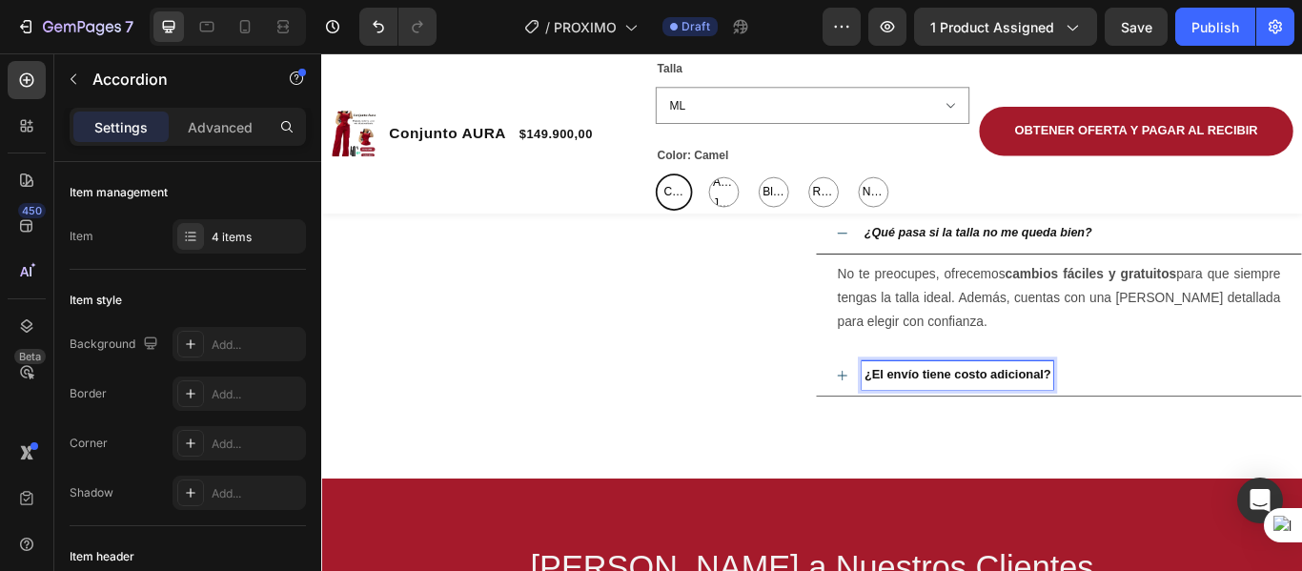
click at [924, 429] on icon at bounding box center [928, 428] width 11 height 11
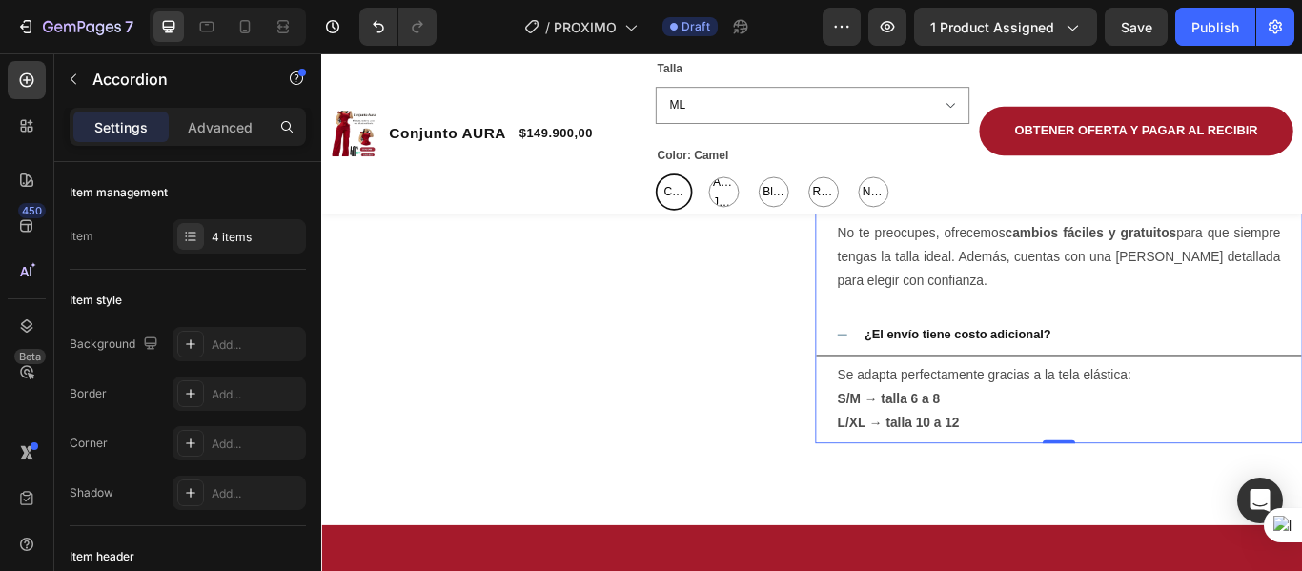
scroll to position [3735, 0]
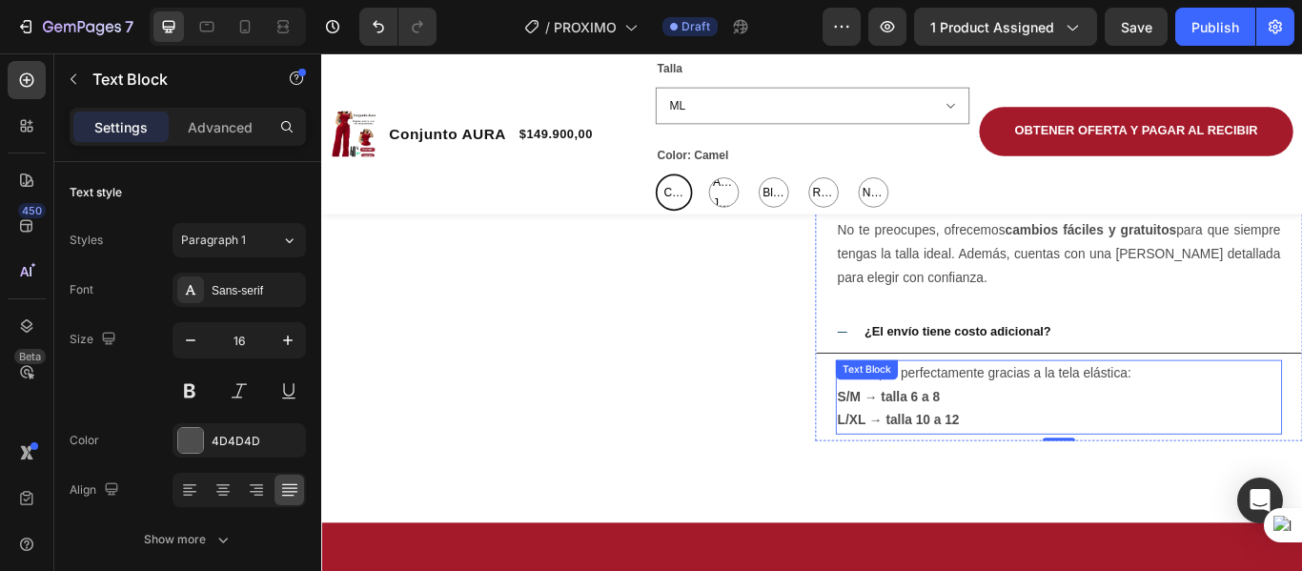
click at [946, 445] on strong "S/M → talla 6 a 8" at bounding box center [982, 453] width 119 height 16
click at [1077, 466] on p "S/M → talla 6 a 8" at bounding box center [1181, 454] width 517 height 28
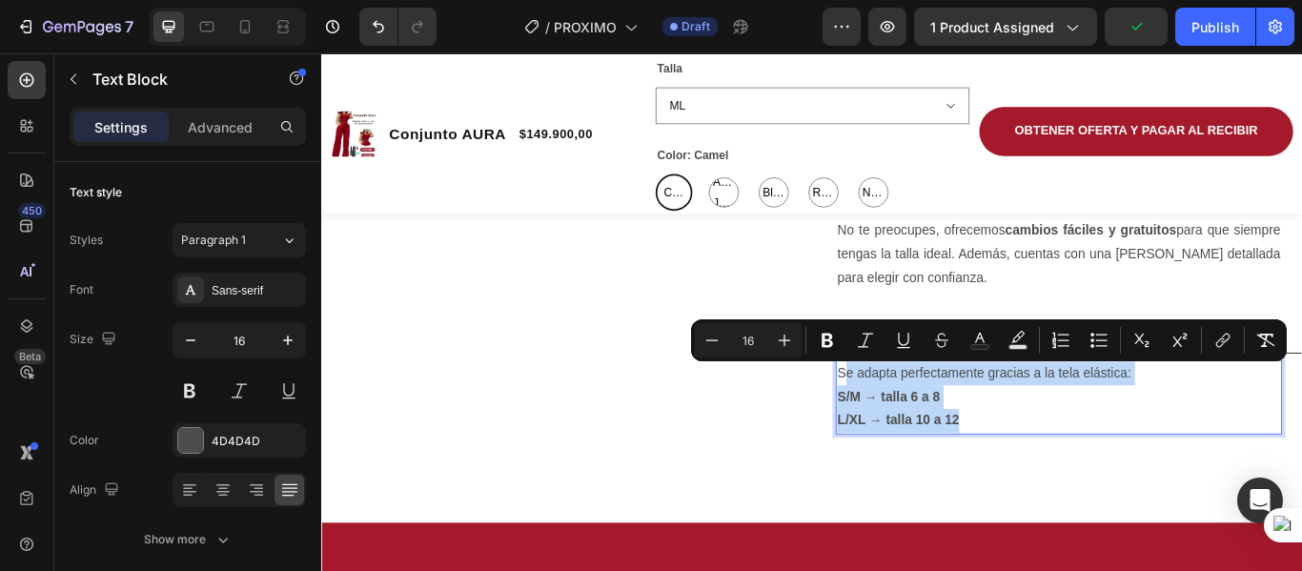
drag, startPoint x: 920, startPoint y: 425, endPoint x: 1073, endPoint y: 481, distance: 162.3
click at [1073, 481] on div "Se adapta perfectamente gracias a la tela elástica: S/M → talla 6 a 8 L/XL → ta…" at bounding box center [1181, 454] width 521 height 86
copy div "e adapta perfectamente gracias a la tela elástica: S/M → talla 6 a 8 L/XL → tal…"
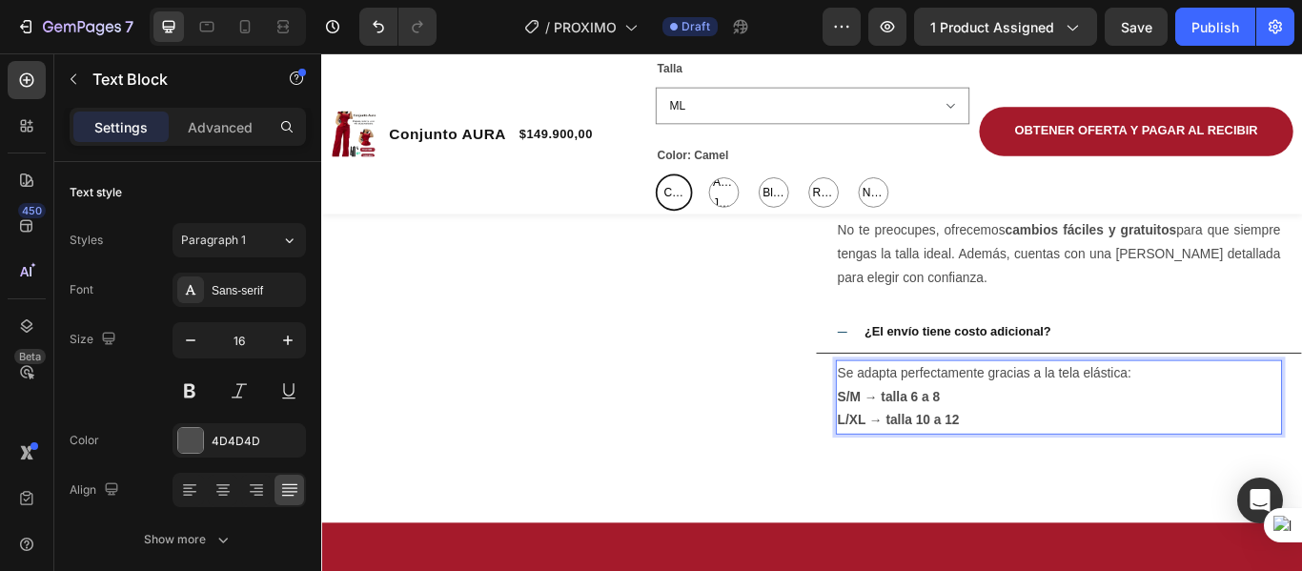
click at [1089, 446] on p "S/M → talla 6 a 8" at bounding box center [1181, 454] width 517 height 28
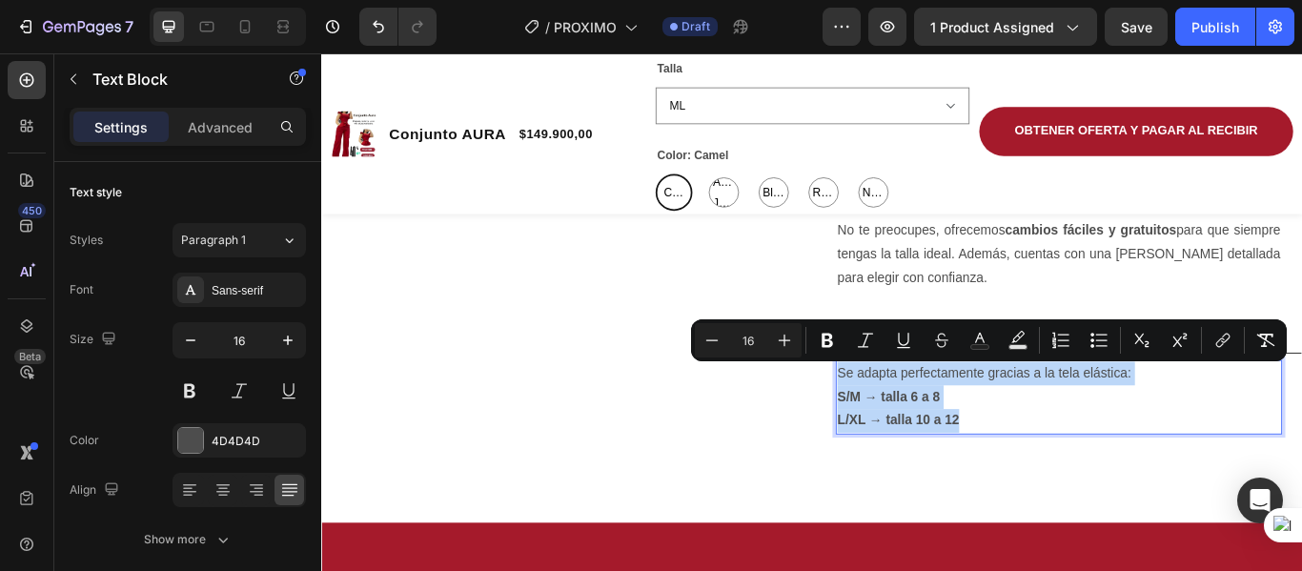
drag, startPoint x: 917, startPoint y: 426, endPoint x: 1075, endPoint y: 471, distance: 164.5
click at [1075, 471] on div "Se adapta perfectamente gracias a la tela elástica: S/M → talla 6 a 8 L/XL → ta…" at bounding box center [1181, 454] width 521 height 86
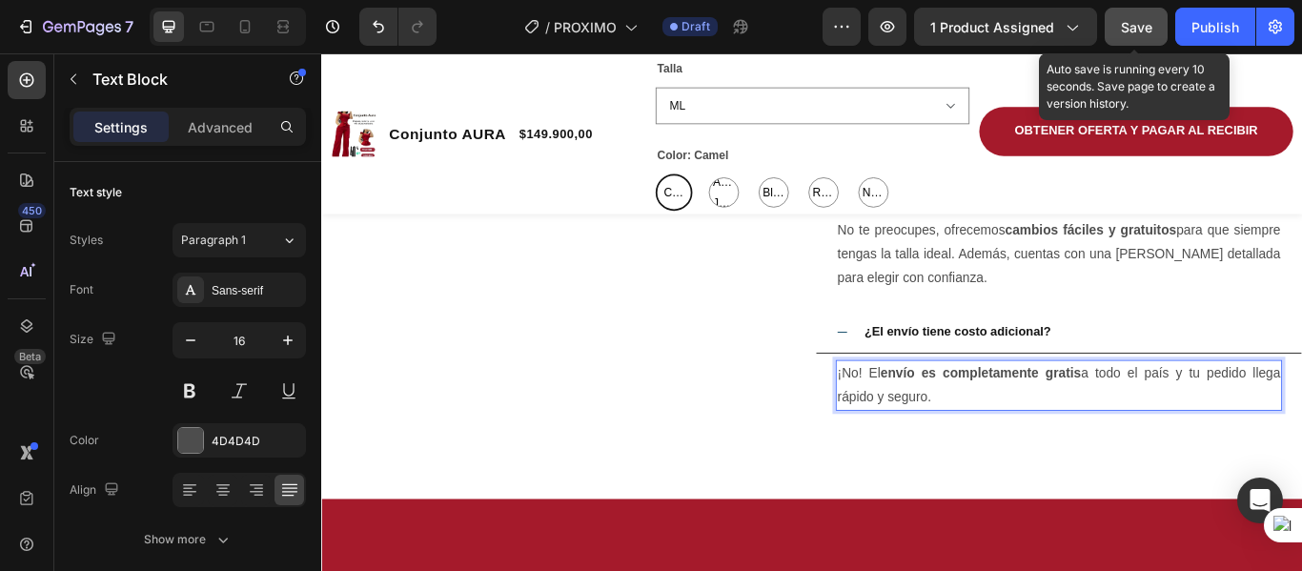
click at [1150, 19] on span "Save" at bounding box center [1136, 27] width 31 height 16
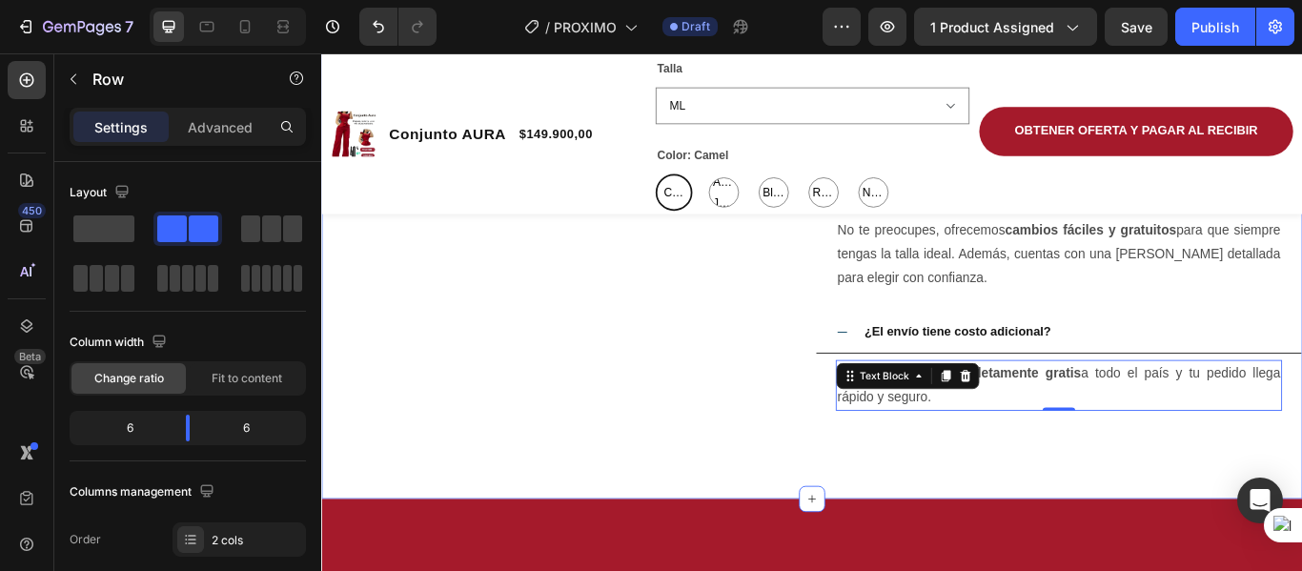
click at [757, 474] on div "Pregúntanos lo que quieras ¿Tienes dudas? Heading" at bounding box center [605, 167] width 568 height 622
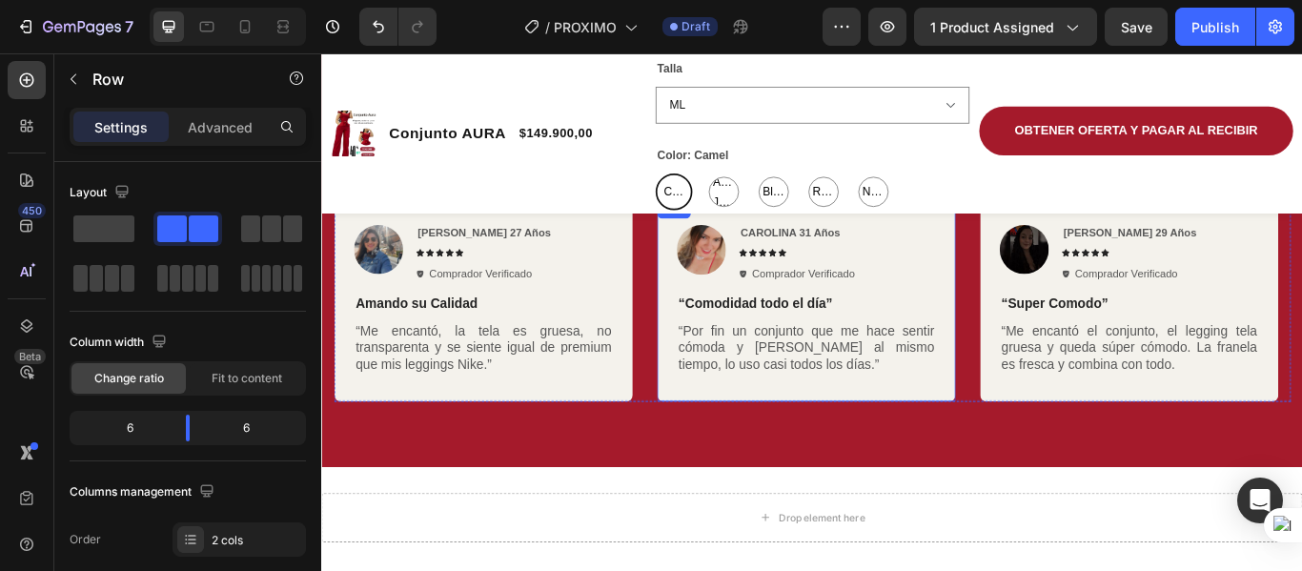
scroll to position [3960, 0]
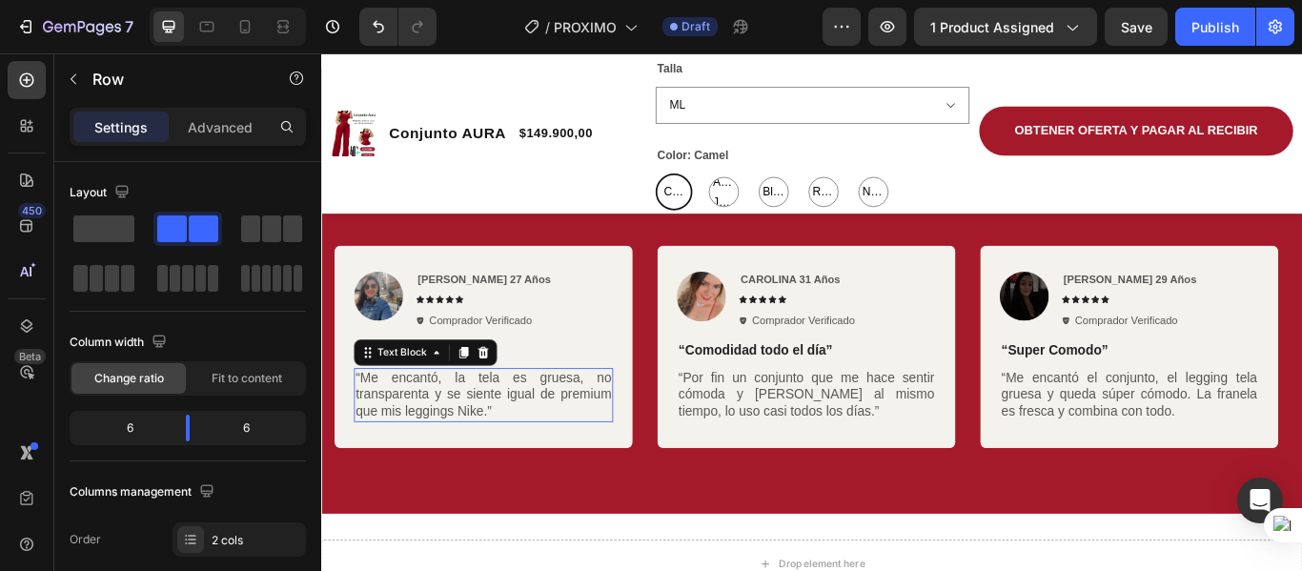
click at [377, 462] on p "“Me encantó, la tela es gruesa, no transparenta y se siente igual de premium qu…" at bounding box center [509, 451] width 298 height 59
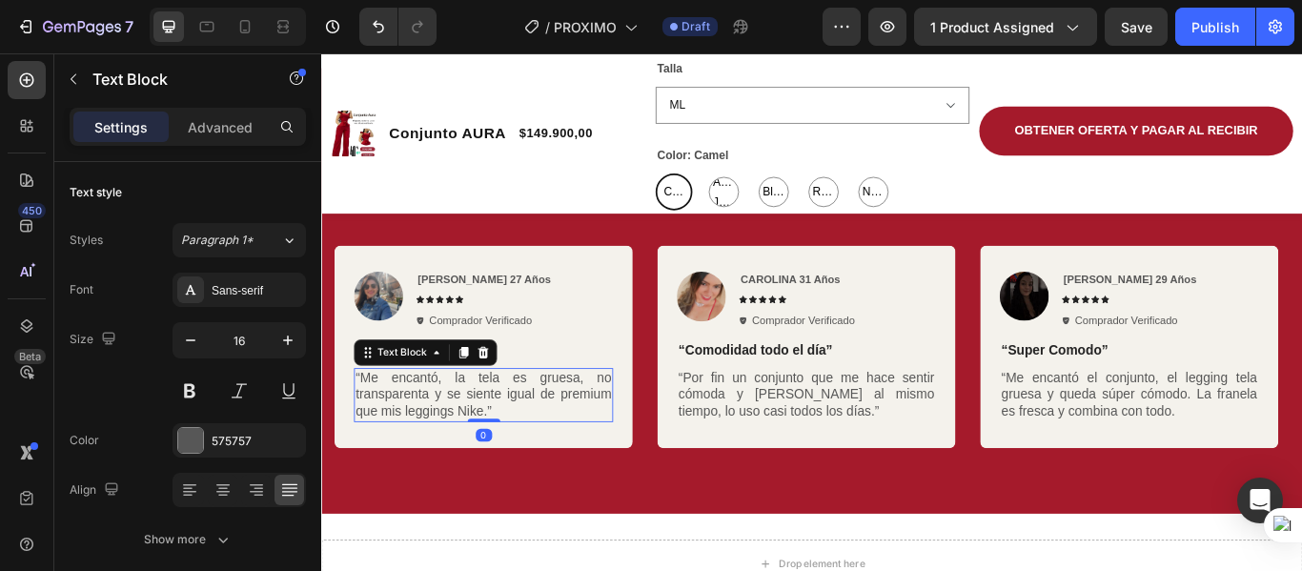
click at [531, 471] on p "“Me encantó, la tela es gruesa, no transparenta y se siente igual de premium qu…" at bounding box center [509, 451] width 298 height 59
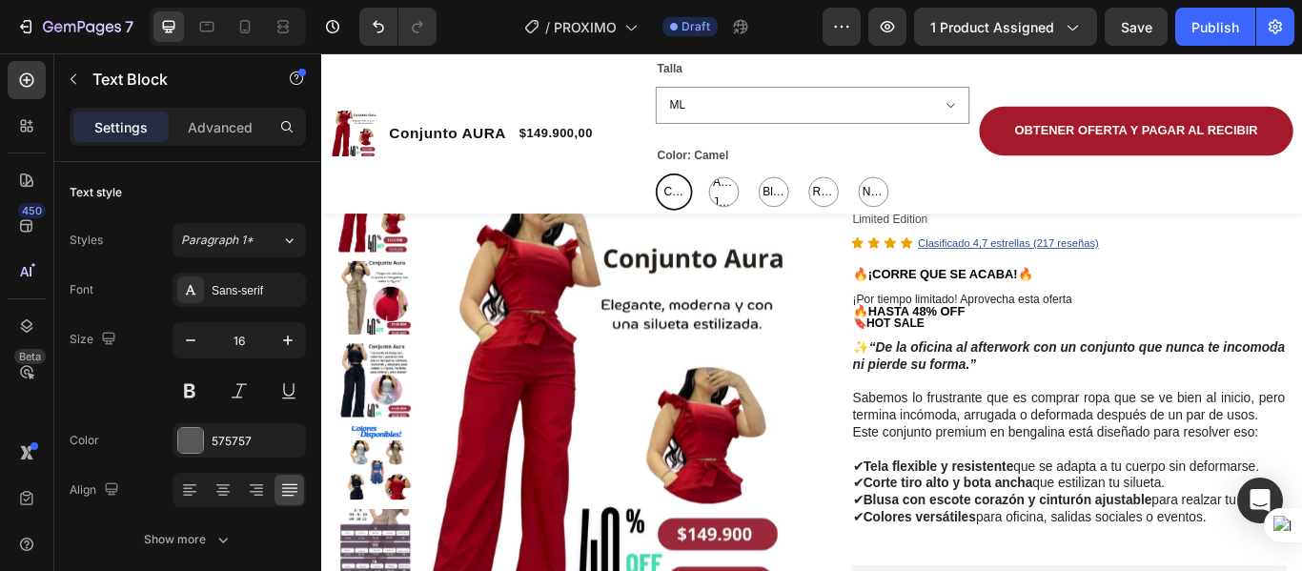
scroll to position [0, 0]
